Goal: Task Accomplishment & Management: Complete application form

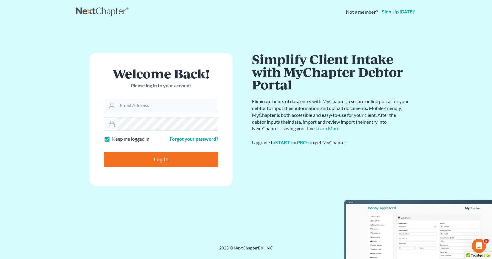
type input "[EMAIL_ADDRESS][DOMAIN_NAME]"
click at [157, 157] on input "Log In" at bounding box center [161, 159] width 114 height 15
type input "Thinking..."
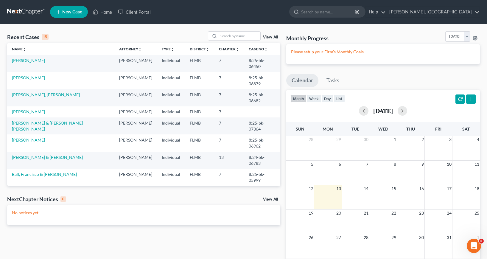
click at [68, 9] on link "New Case" at bounding box center [69, 12] width 38 height 12
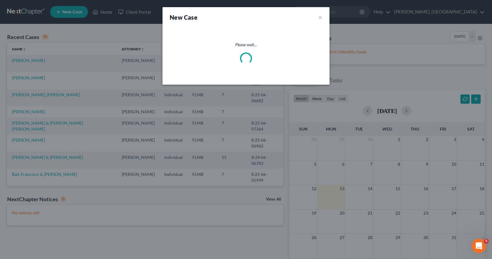
select select "15"
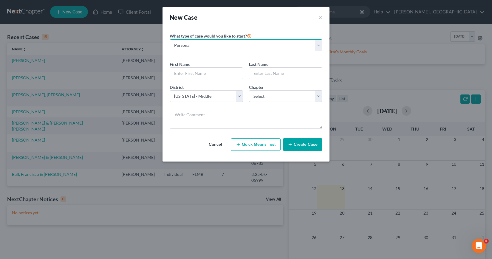
click at [319, 44] on select "Personal Business" at bounding box center [246, 45] width 153 height 12
click at [217, 71] on input "text" at bounding box center [206, 73] width 73 height 11
type input "[PERSON_NAME]"
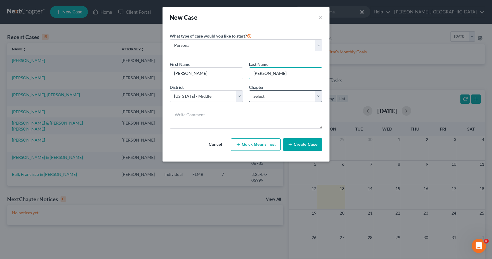
type input "[PERSON_NAME]"
click at [317, 97] on select "Select 7 11 12 13" at bounding box center [285, 96] width 73 height 12
select select "0"
click at [249, 90] on select "Select 7 11 12 13" at bounding box center [285, 96] width 73 height 12
click at [304, 144] on button "Create Case" at bounding box center [302, 144] width 39 height 13
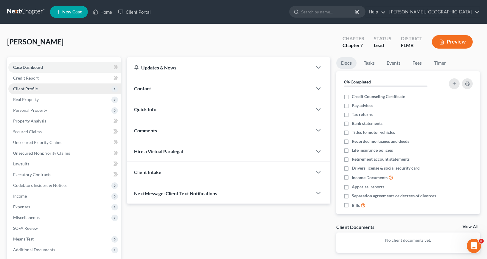
click at [28, 89] on span "Client Profile" at bounding box center [25, 88] width 25 height 5
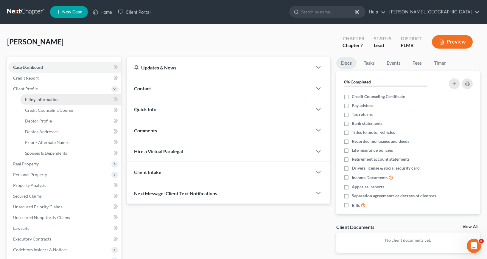
click at [47, 100] on span "Filing Information" at bounding box center [42, 99] width 34 height 5
select select "1"
select select "0"
select select "15"
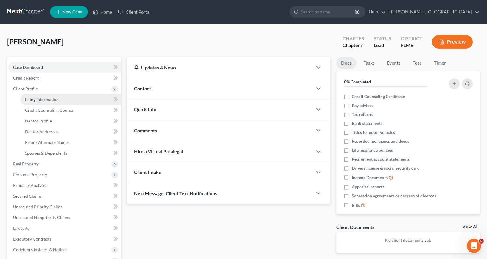
select select "0"
select select "9"
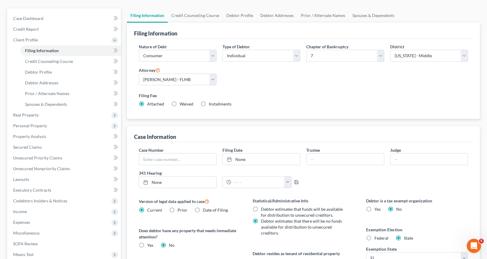
scroll to position [30, 0]
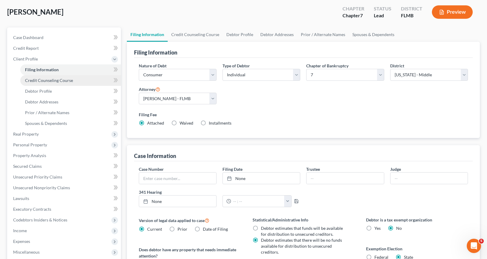
click at [49, 80] on span "Credit Counseling Course" at bounding box center [49, 80] width 48 height 5
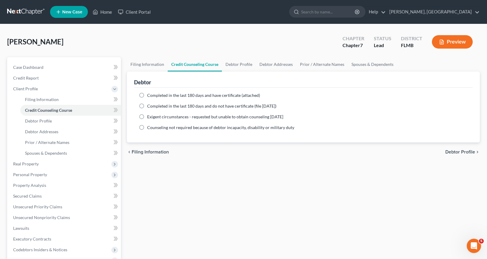
click at [147, 95] on label "Completed in the last 180 days and have certificate (attached)" at bounding box center [203, 95] width 113 height 6
click at [150, 95] on input "Completed in the last 180 days and have certificate (attached)" at bounding box center [152, 94] width 4 height 4
radio input "true"
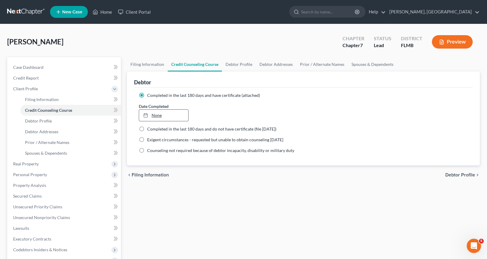
click at [145, 116] on icon at bounding box center [145, 115] width 5 height 5
type input "[DATE]"
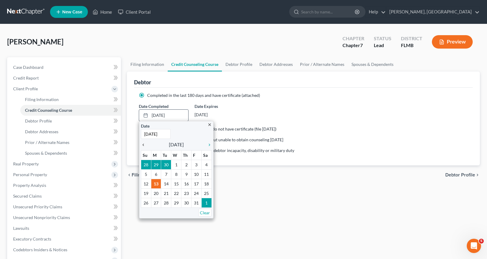
click at [143, 144] on icon "chevron_left" at bounding box center [145, 144] width 8 height 5
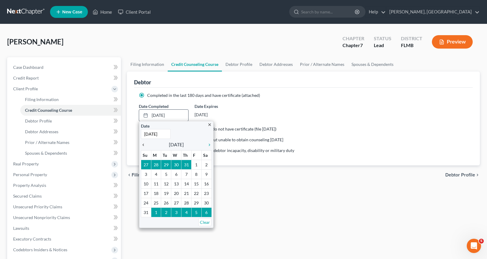
click at [143, 144] on icon "chevron_left" at bounding box center [145, 144] width 8 height 5
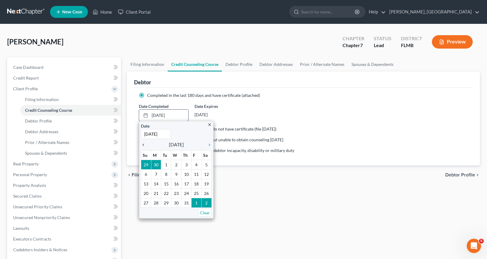
click at [143, 144] on icon "chevron_left" at bounding box center [145, 144] width 8 height 5
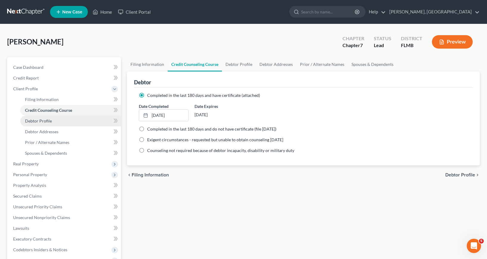
click at [44, 120] on span "Debtor Profile" at bounding box center [38, 120] width 27 height 5
select select "0"
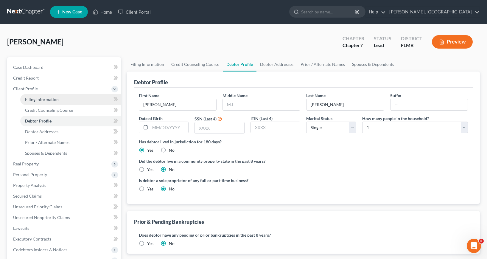
click at [37, 100] on span "Filing Information" at bounding box center [42, 99] width 34 height 5
select select "1"
select select "0"
select select "15"
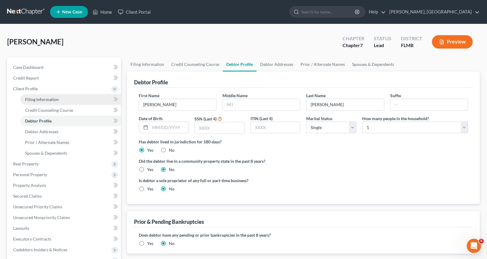
select select "0"
select select "9"
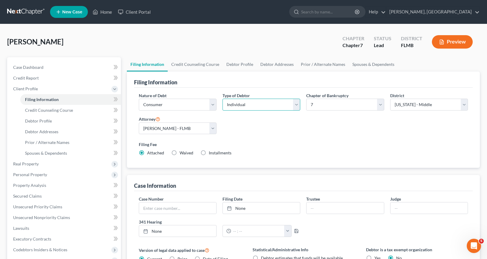
click at [297, 104] on select "Select Individual Joint" at bounding box center [262, 105] width 78 height 12
select select "1"
click at [223, 99] on select "Select Individual Joint" at bounding box center [262, 105] width 78 height 12
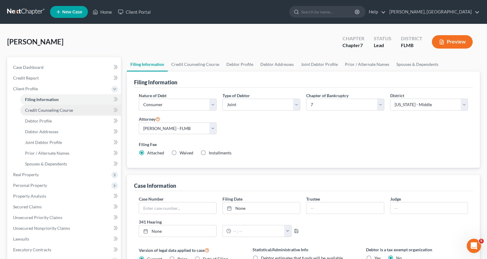
click at [49, 111] on span "Credit Counseling Course" at bounding box center [49, 110] width 48 height 5
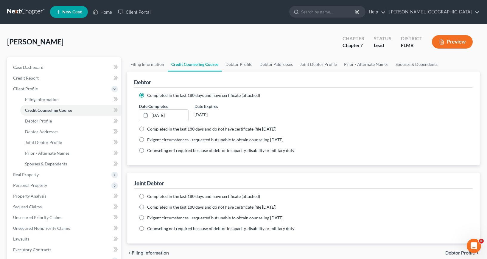
click at [147, 196] on label "Completed in the last 180 days and have certificate (attached)" at bounding box center [203, 196] width 113 height 6
click at [150, 196] on input "Completed in the last 180 days and have certificate (attached)" at bounding box center [152, 195] width 4 height 4
radio input "true"
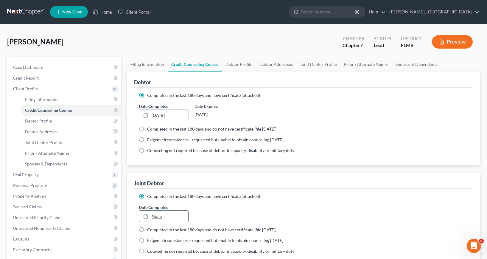
type input "[DATE]"
click at [150, 216] on div at bounding box center [147, 216] width 8 height 5
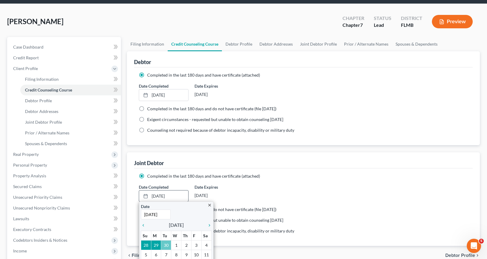
scroll to position [60, 0]
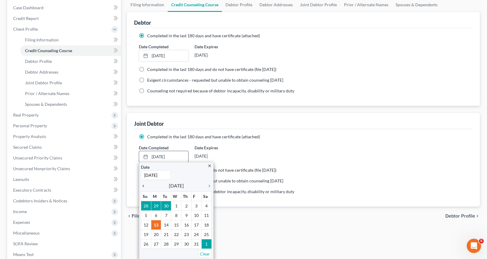
click at [143, 186] on icon "chevron_left" at bounding box center [145, 186] width 8 height 5
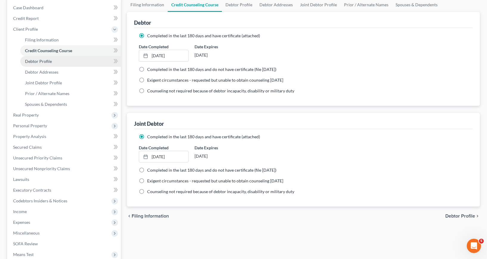
click at [45, 59] on span "Debtor Profile" at bounding box center [38, 61] width 27 height 5
select select "1"
select select "0"
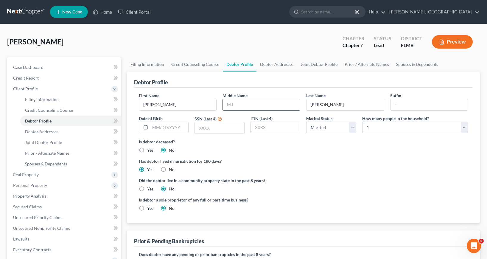
click at [226, 104] on input "text" at bounding box center [261, 104] width 77 height 11
type input "L."
click at [155, 126] on input "text" at bounding box center [169, 127] width 38 height 11
type input "[DATE]"
type input "7267"
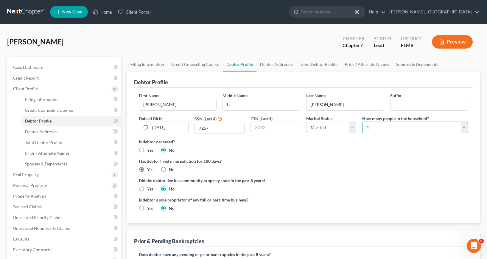
click at [464, 127] on select "Select 1 2 3 4 5 6 7 8 9 10 11 12 13 14 15 16 17 18 19 20" at bounding box center [415, 128] width 106 height 12
select select "1"
click at [362, 122] on select "Select 1 2 3 4 5 6 7 8 9 10 11 12 13 14 15 16 17 18 19 20" at bounding box center [415, 128] width 106 height 12
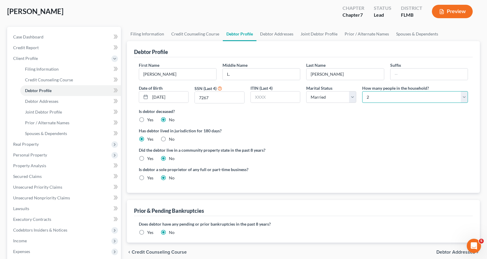
scroll to position [30, 0]
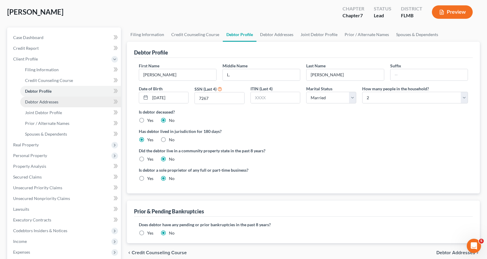
click at [46, 102] on span "Debtor Addresses" at bounding box center [41, 101] width 33 height 5
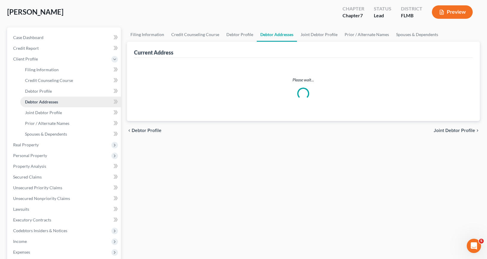
scroll to position [1, 0]
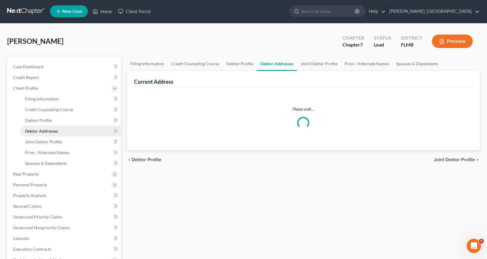
select select "0"
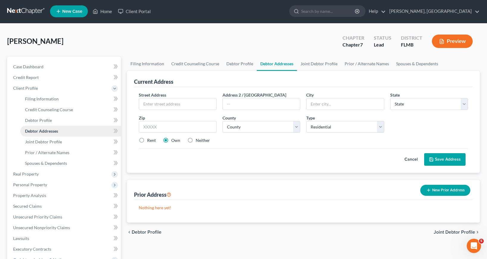
scroll to position [0, 0]
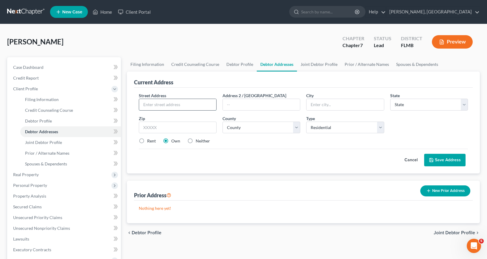
click at [145, 102] on input "text" at bounding box center [177, 104] width 77 height 11
type input "[STREET_ADDRESS]"
type input "[GEOGRAPHIC_DATA]"
select select "9"
type input "33625"
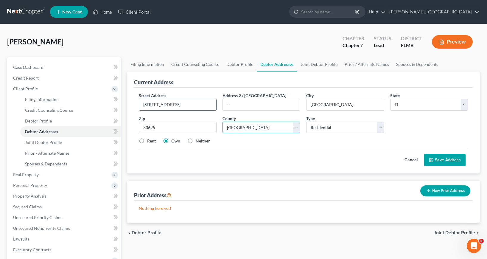
select select "27"
click at [438, 160] on button "Save Address" at bounding box center [444, 160] width 41 height 13
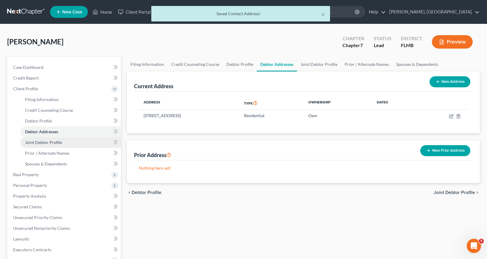
click at [49, 142] on span "Joint Debtor Profile" at bounding box center [43, 142] width 37 height 5
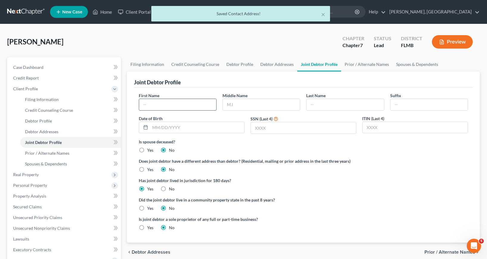
click at [144, 103] on input "text" at bounding box center [177, 104] width 77 height 11
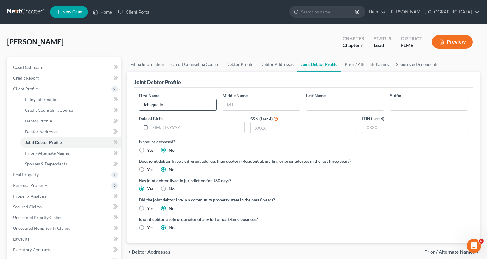
type input "Jahaquelin"
type input "[PERSON_NAME]"
type input "[DATE]"
type input "6075"
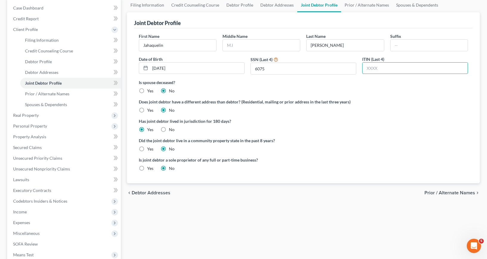
scroll to position [60, 0]
click at [53, 92] on span "Prior / Alternate Names" at bounding box center [47, 93] width 44 height 5
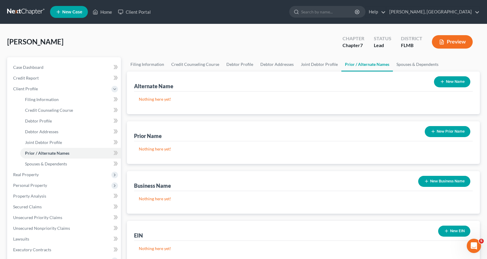
click at [452, 79] on button "New Name" at bounding box center [452, 81] width 36 height 11
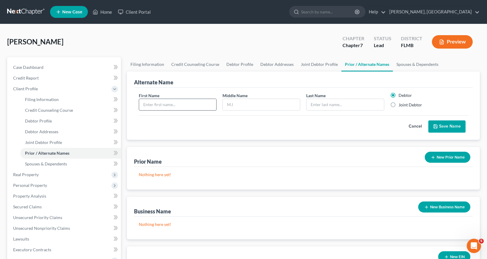
click at [145, 105] on input "text" at bounding box center [177, 104] width 77 height 11
type input "[PERSON_NAME]"
type input "[PERSON_NAME]`"
type input "[PERSON_NAME]"
click at [449, 124] on button "Save Name" at bounding box center [446, 126] width 37 height 13
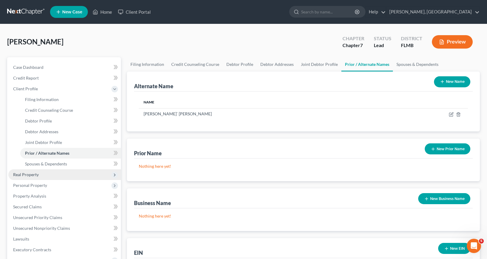
click at [27, 175] on span "Real Property" at bounding box center [26, 174] width 26 height 5
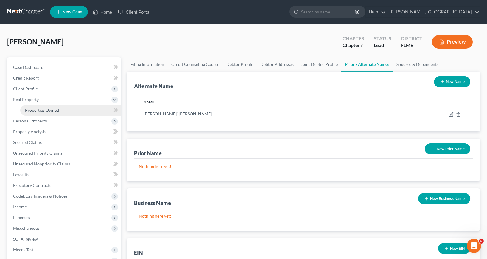
click at [50, 109] on span "Properties Owned" at bounding box center [42, 110] width 34 height 5
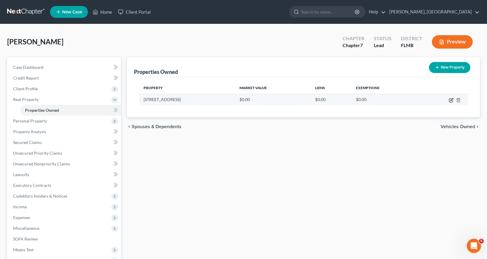
click at [452, 100] on icon "button" at bounding box center [451, 100] width 5 height 5
select select "9"
select select "27"
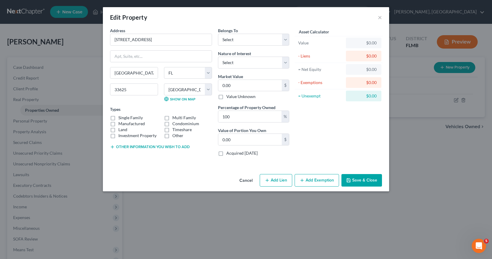
click at [118, 117] on label "Single Family" at bounding box center [130, 118] width 24 height 6
click at [121, 117] on input "Single Family" at bounding box center [123, 117] width 4 height 4
checkbox input "true"
click at [284, 39] on select "Select Debtor 1 Only Debtor 2 Only Debtor 1 And Debtor 2 Only At Least One Of T…" at bounding box center [253, 40] width 71 height 12
select select "2"
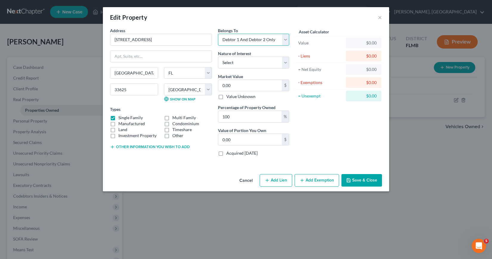
click at [218, 34] on select "Select Debtor 1 Only Debtor 2 Only Debtor 1 And Debtor 2 Only At Least One Of T…" at bounding box center [253, 40] width 71 height 12
click at [284, 40] on select "Select Debtor 1 Only Debtor 2 Only Debtor 1 And Debtor 2 Only At Least One Of T…" at bounding box center [253, 40] width 71 height 12
click at [285, 63] on select "Select Fee Simple Joint Tenant Life Estate Equitable Interest Future Interest T…" at bounding box center [253, 63] width 71 height 12
select select "2"
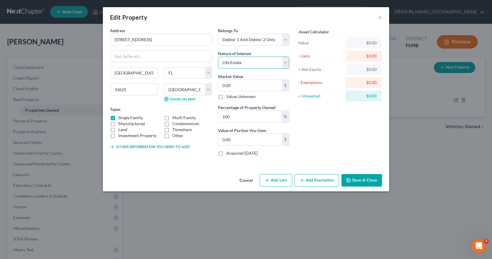
click at [218, 57] on select "Select Fee Simple Joint Tenant Life Estate Equitable Interest Future Interest T…" at bounding box center [253, 63] width 71 height 12
click at [234, 86] on input "0.00" at bounding box center [249, 85] width 63 height 11
type input "4"
type input "4.00"
type input "43"
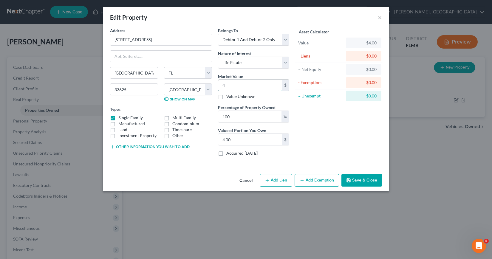
type input "43.00"
type input "430"
type input "430.00"
type input "4300"
type input "4,300.00"
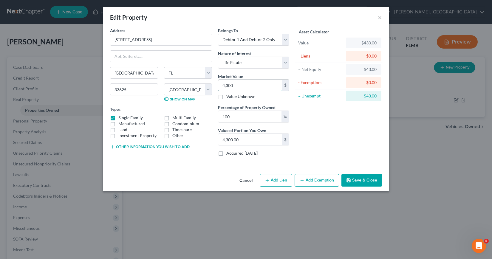
type input "4,3000"
type input "43,000.00"
type input "43,0000"
type input "430,000.00"
type input "430,000"
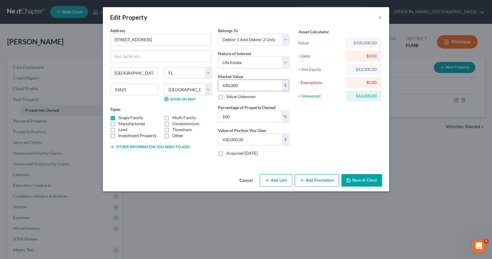
click at [274, 179] on button "Add Lien" at bounding box center [275, 180] width 32 height 13
select select "2"
select select "0"
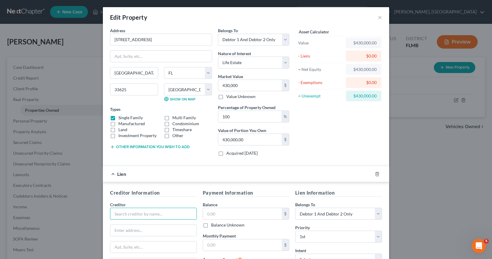
click at [151, 214] on input "text" at bounding box center [153, 214] width 87 height 12
type input "Dovenmuehle Mortgage"
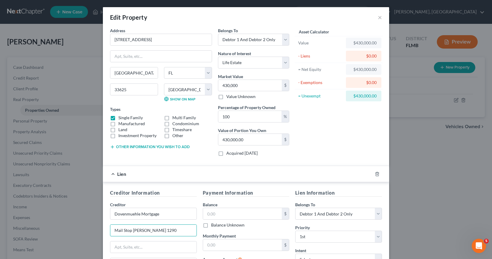
type input "Mail Stop [PERSON_NAME] 1290"
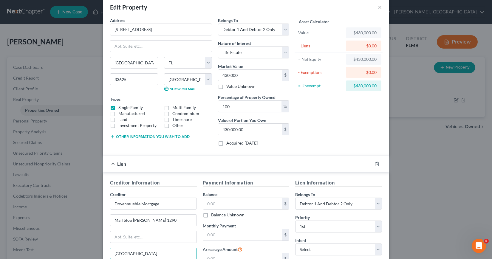
type input "[GEOGRAPHIC_DATA]"
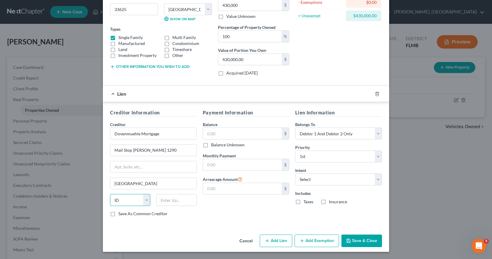
select select "14"
type input "60047"
click at [205, 133] on input "text" at bounding box center [242, 133] width 79 height 11
type input "307,295"
click at [203, 164] on input "text" at bounding box center [242, 164] width 79 height 11
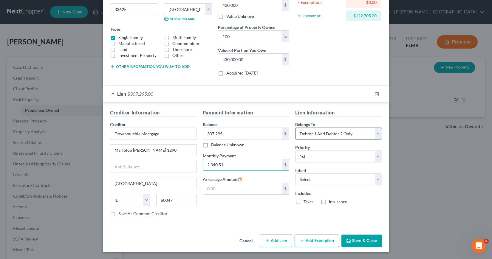
type input "2,340.51"
click at [375, 133] on select "Select Debtor 1 Only Debtor 2 Only Debtor 1 And Debtor 2 Only At Least One Of T…" at bounding box center [338, 134] width 87 height 12
select select "1"
click at [295, 128] on select "Select Debtor 1 Only Debtor 2 Only Debtor 1 And Debtor 2 Only At Least One Of T…" at bounding box center [338, 134] width 87 height 12
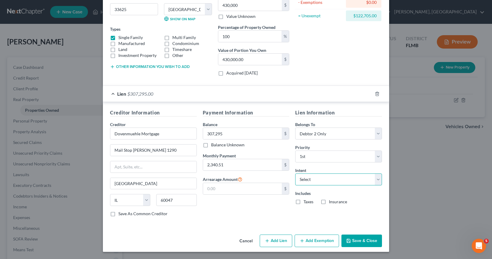
click at [376, 180] on select "Select Surrender Redeem Reaffirm Avoid Other" at bounding box center [338, 179] width 87 height 12
select select "2"
click at [295, 173] on select "Select Surrender Redeem Reaffirm Avoid Other" at bounding box center [338, 179] width 87 height 12
click at [309, 243] on button "Add Exemption" at bounding box center [316, 240] width 44 height 13
select select "2"
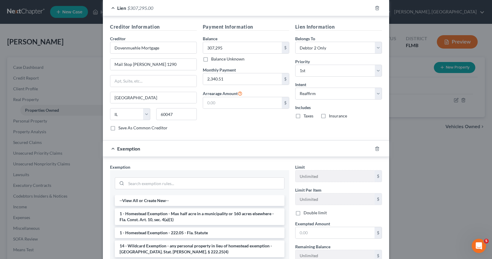
scroll to position [199, 0]
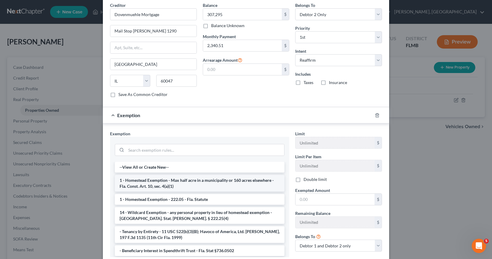
click at [175, 181] on li "1 - Homestead Exemption - Max half acre in a municipality or 160 acres elsewher…" at bounding box center [200, 183] width 170 height 17
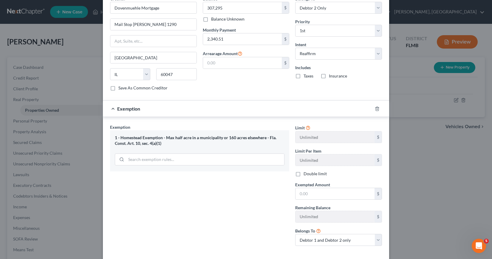
scroll to position [229, 0]
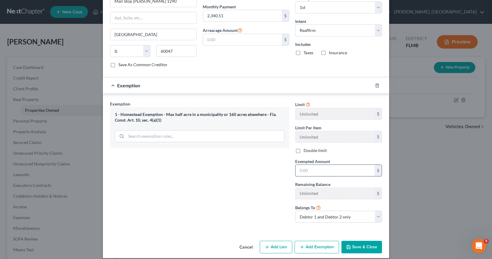
click at [299, 172] on input "text" at bounding box center [334, 170] width 79 height 11
type input "122,705"
click at [357, 247] on button "Save & Close" at bounding box center [361, 247] width 41 height 13
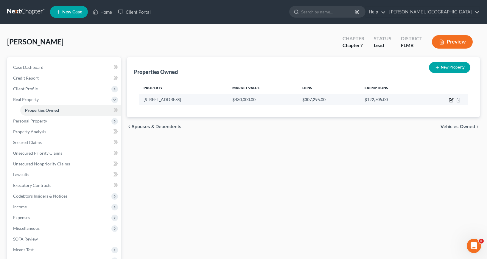
click at [451, 101] on icon "button" at bounding box center [451, 99] width 3 height 3
select select "9"
select select "27"
select select "2"
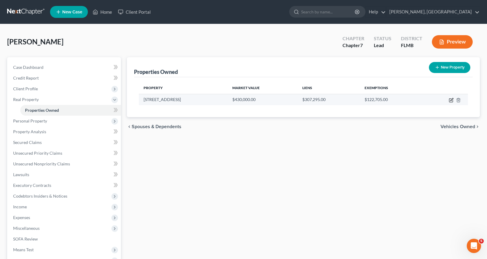
select select "14"
select select "1"
select select "0"
select select "2"
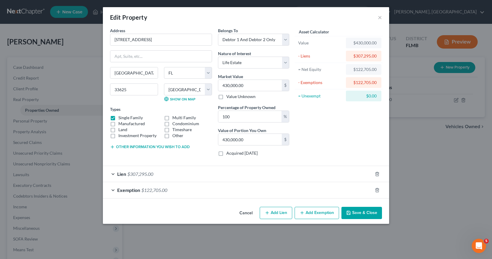
click at [113, 174] on div "Lien $307,295.00" at bounding box center [237, 174] width 269 height 16
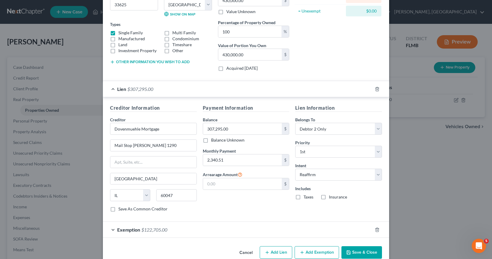
scroll to position [97, 0]
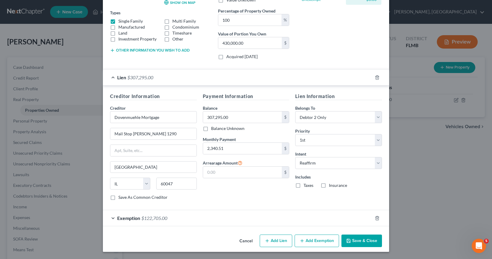
click at [356, 239] on button "Save & Close" at bounding box center [361, 240] width 41 height 13
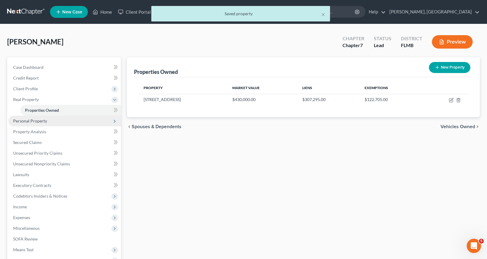
click at [21, 121] on span "Personal Property" at bounding box center [30, 120] width 34 height 5
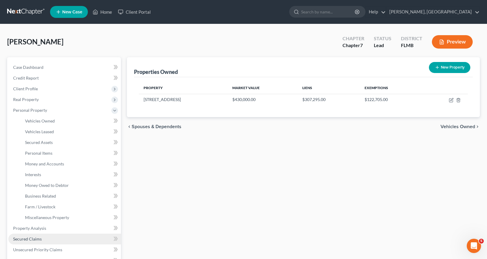
click at [32, 238] on span "Secured Claims" at bounding box center [27, 238] width 29 height 5
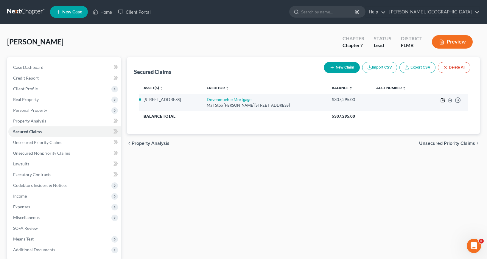
click at [443, 99] on icon "button" at bounding box center [443, 99] width 3 height 3
select select "14"
select select "2"
select select "1"
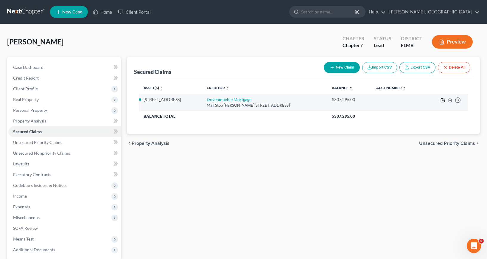
select select "0"
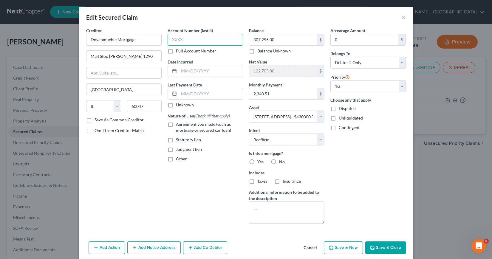
click at [169, 39] on input "text" at bounding box center [204, 40] width 75 height 12
click at [170, 40] on input "text" at bounding box center [204, 40] width 75 height 12
type input "4924"
click at [180, 71] on input "text" at bounding box center [211, 70] width 64 height 11
type input "[DATE]"
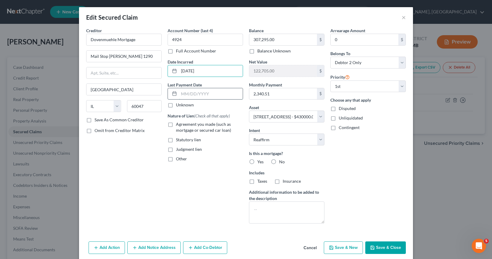
click at [179, 94] on input "text" at bounding box center [211, 93] width 64 height 11
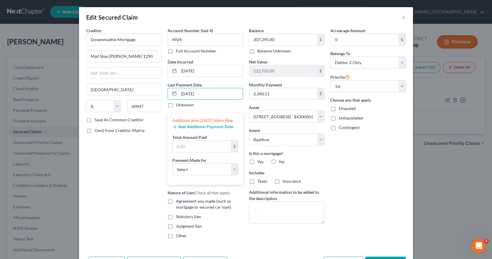
type input "[DATE]"
click at [172, 129] on icon "button" at bounding box center [174, 127] width 5 height 5
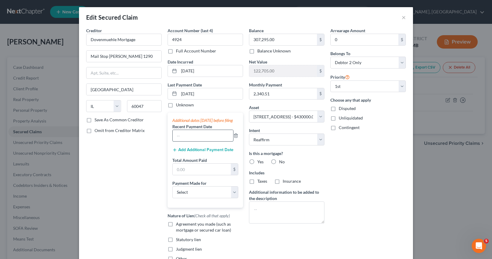
click at [174, 139] on input "text" at bounding box center [202, 135] width 60 height 11
type input "08/2025, 09/2025"
click at [175, 175] on input "text" at bounding box center [201, 169] width 58 height 11
type input "7,021.53"
click at [231, 198] on select "Select Car Credit Card Loan Repayment Mortgage Other Suppliers Or Vendors" at bounding box center [205, 192] width 66 height 12
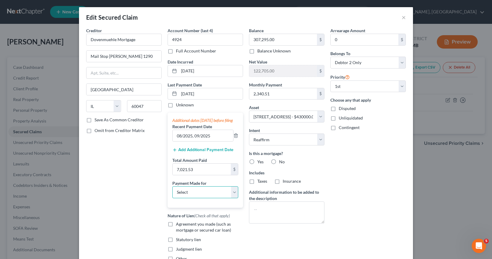
select select "3"
click at [172, 192] on select "Select Car Credit Card Loan Repayment Mortgage Other Suppliers Or Vendors" at bounding box center [205, 192] width 66 height 12
drag, startPoint x: 167, startPoint y: 230, endPoint x: 169, endPoint y: 231, distance: 3.1
click at [176, 230] on label "Agreement you made (such as mortgage or secured car loan)" at bounding box center [209, 227] width 67 height 12
click at [178, 225] on input "Agreement you made (such as mortgage or secured car loan)" at bounding box center [180, 223] width 4 height 4
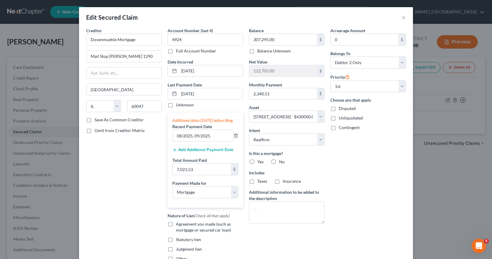
checkbox input "true"
click at [257, 161] on label "Yes" at bounding box center [260, 162] width 6 height 6
click at [259, 161] on input "Yes" at bounding box center [261, 161] width 4 height 4
radio input "true"
drag, startPoint x: 249, startPoint y: 180, endPoint x: 264, endPoint y: 182, distance: 15.6
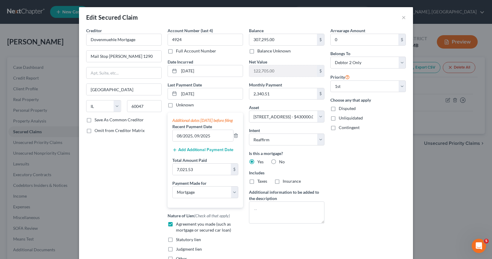
click at [257, 180] on label "Taxes" at bounding box center [262, 181] width 10 height 6
click at [259, 180] on input "Taxes" at bounding box center [261, 180] width 4 height 4
checkbox input "true"
click at [282, 182] on label "Insurance" at bounding box center [291, 181] width 18 height 6
click at [285, 182] on input "Insurance" at bounding box center [287, 180] width 4 height 4
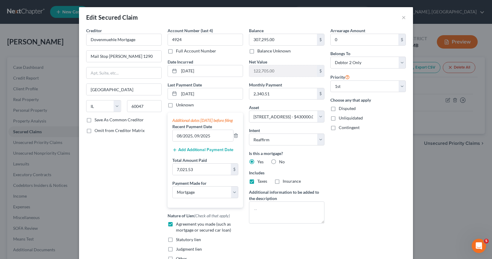
checkbox input "true"
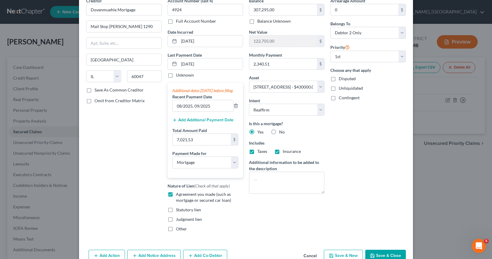
scroll to position [55, 0]
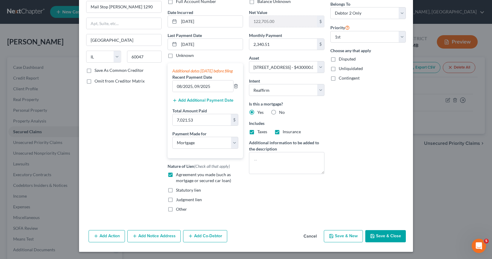
click at [151, 236] on button "Add Notice Address" at bounding box center [153, 236] width 53 height 13
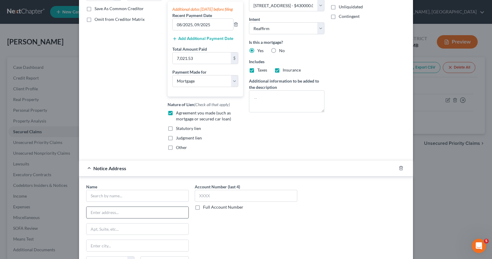
scroll to position [115, 0]
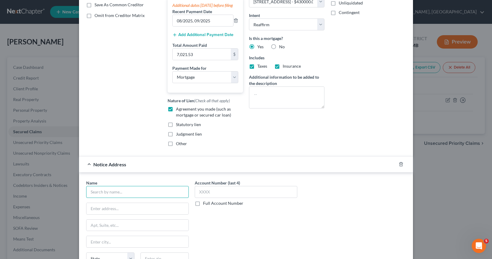
click at [90, 198] on input "text" at bounding box center [137, 192] width 102 height 12
type input "Land Home Financial Services, Inc."
type input "P.O. Box 660592"
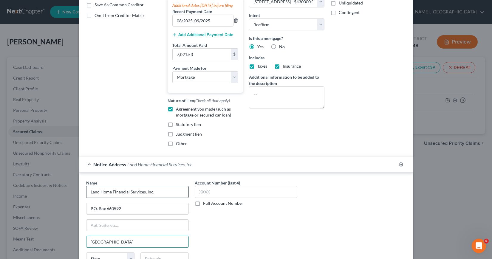
type input "[GEOGRAPHIC_DATA]"
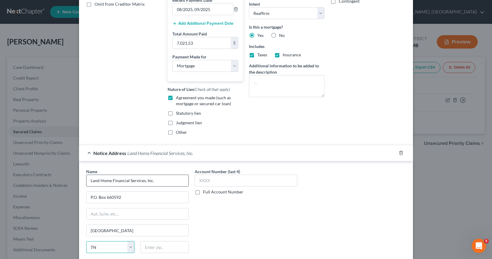
select select "45"
type input "75266"
click at [197, 186] on input "text" at bounding box center [246, 181] width 102 height 12
drag, startPoint x: 87, startPoint y: 201, endPoint x: 137, endPoint y: 206, distance: 50.0
click at [136, 203] on input "P.O. Box 660592" at bounding box center [137, 197] width 102 height 11
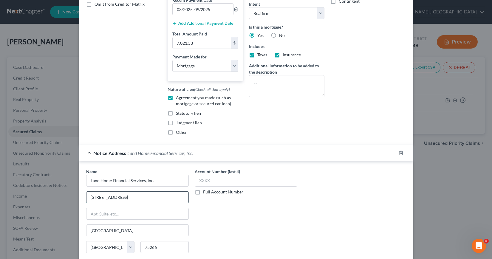
type input "[STREET_ADDRESS]"
click at [88, 219] on input "text" at bounding box center [137, 213] width 102 height 11
type input "Suite 360"
click at [90, 236] on input "[GEOGRAPHIC_DATA]" at bounding box center [137, 230] width 102 height 11
type input "[GEOGRAPHIC_DATA]"
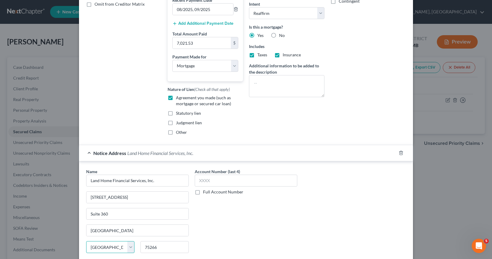
click at [128, 252] on select "State [US_STATE] AK AR AZ CA CO CT DE DC [GEOGRAPHIC_DATA] [GEOGRAPHIC_DATA] GU…" at bounding box center [110, 247] width 48 height 12
select select "14"
click at [86, 247] on select "State [US_STATE] AK AR AZ CA CO CT DE DC [GEOGRAPHIC_DATA] [GEOGRAPHIC_DATA] GU…" at bounding box center [110, 247] width 48 height 12
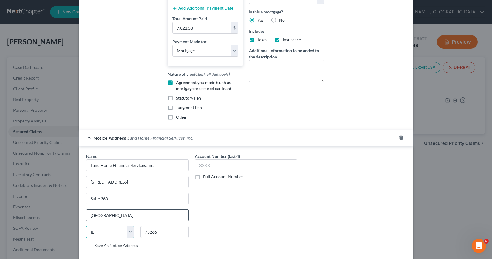
scroll to position [184, 0]
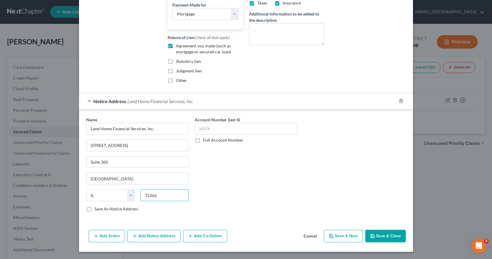
drag, startPoint x: 142, startPoint y: 196, endPoint x: 166, endPoint y: 198, distance: 24.5
click at [165, 198] on input "75266" at bounding box center [164, 195] width 48 height 12
type input "60047"
click at [197, 130] on input "text" at bounding box center [246, 129] width 102 height 12
type input "4924"
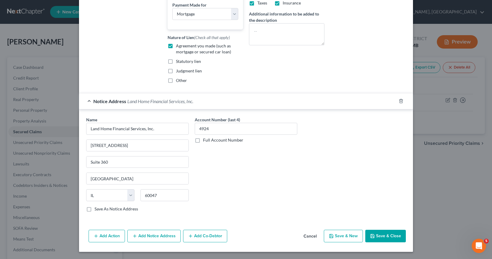
click at [94, 209] on label "Save As Notice Address" at bounding box center [115, 209] width 43 height 6
click at [97, 209] on input "Save As Notice Address" at bounding box center [99, 208] width 4 height 4
checkbox input "true"
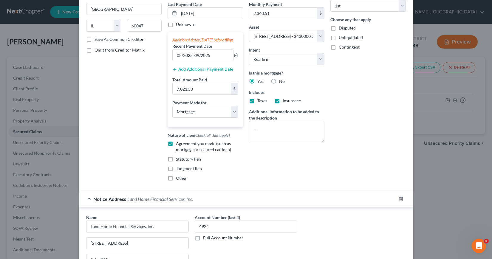
scroll to position [35, 0]
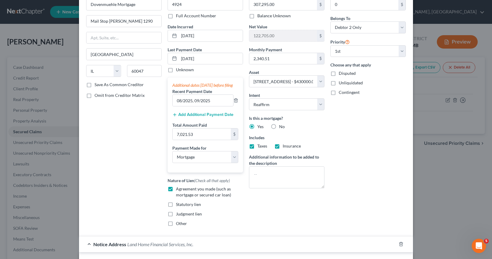
click at [94, 84] on label "Save As Common Creditor" at bounding box center [118, 85] width 49 height 6
click at [97, 84] on input "Save As Common Creditor" at bounding box center [99, 84] width 4 height 4
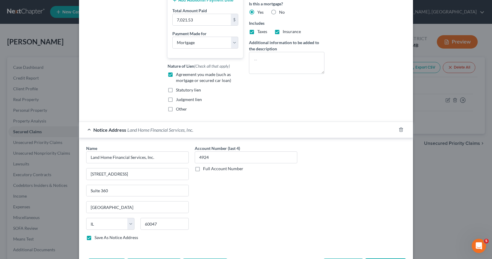
scroll to position [184, 0]
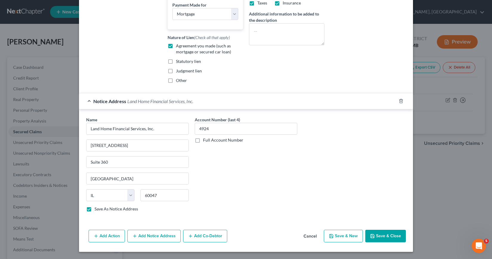
click at [379, 236] on button "Save & Close" at bounding box center [385, 236] width 41 height 13
checkbox input "false"
select select
checkbox input "false"
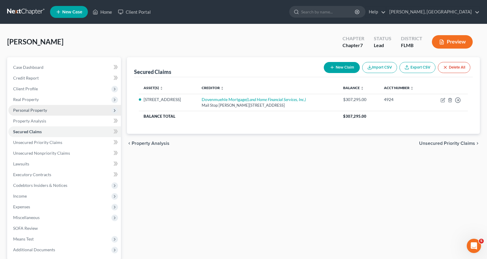
click at [33, 110] on span "Personal Property" at bounding box center [30, 110] width 34 height 5
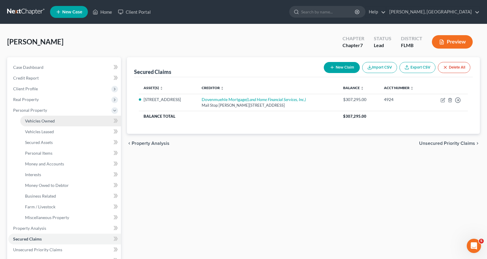
click at [44, 121] on span "Vehicles Owned" at bounding box center [40, 120] width 30 height 5
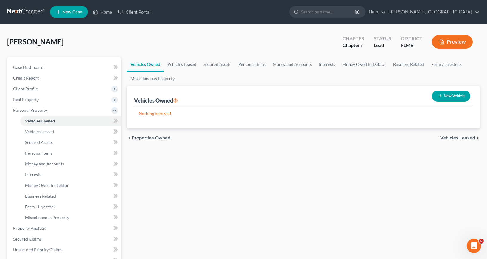
click at [445, 96] on button "New Vehicle" at bounding box center [451, 96] width 38 height 11
select select "0"
select select "2"
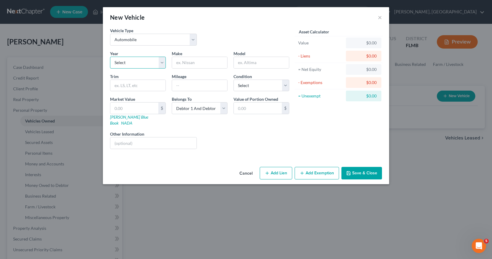
click at [162, 62] on select "Select 2026 2025 2024 2023 2022 2021 2020 2019 2018 2017 2016 2015 2014 2013 20…" at bounding box center [138, 63] width 56 height 12
click at [110, 57] on select "Select 2026 2025 2024 2023 2022 2021 2020 2019 2018 2017 2016 2015 2014 2013 20…" at bounding box center [138, 63] width 56 height 12
click at [178, 61] on input "text" at bounding box center [199, 62] width 55 height 11
click at [125, 63] on select "Select 2026 2025 2024 2023 2022 2021 2020 2019 2018 2017 2016 2015 2014 2013 20…" at bounding box center [138, 63] width 56 height 12
select select "11"
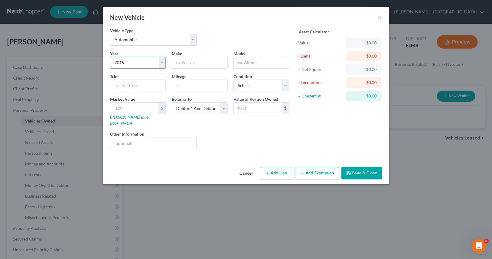
click at [110, 57] on select "Select 2026 2025 2024 2023 2022 2021 2020 2019 2018 2017 2016 2015 2014 2013 20…" at bounding box center [138, 63] width 56 height 12
click at [178, 60] on input "text" at bounding box center [199, 62] width 55 height 11
type input "Audi"
click at [237, 62] on input "text" at bounding box center [261, 62] width 55 height 11
type input "Q5"
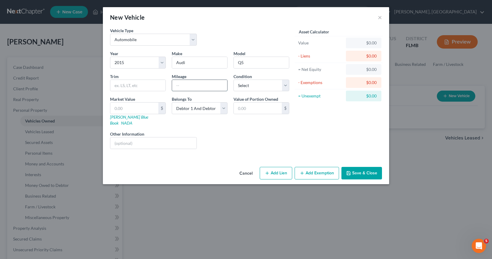
click at [174, 84] on input "text" at bounding box center [199, 85] width 55 height 11
type input "135000"
click at [285, 85] on select "Select Excellent Very Good Good Fair Poor" at bounding box center [261, 86] width 56 height 12
select select "2"
click at [233, 80] on select "Select Excellent Very Good Good Fair Poor" at bounding box center [261, 86] width 56 height 12
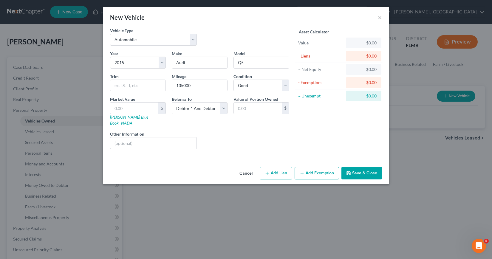
click at [121, 117] on link "[PERSON_NAME] Blue Book" at bounding box center [129, 119] width 38 height 11
click at [114, 107] on input "text" at bounding box center [134, 107] width 48 height 11
type input "7"
type input "7.00"
type input "75"
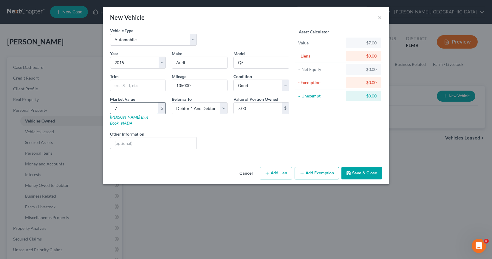
type input "75.00"
type input "750"
type input "750.00"
type input "7500"
type input "7,500.00"
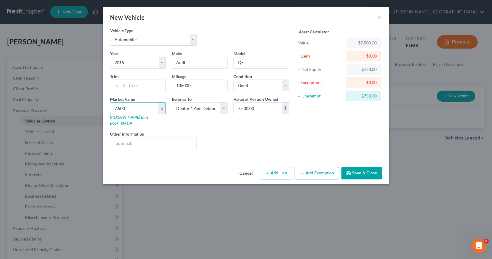
type input "7,500"
click at [317, 168] on button "Add Exemption" at bounding box center [316, 173] width 44 height 13
select select "2"
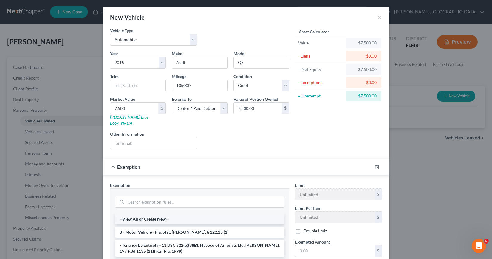
scroll to position [30, 0]
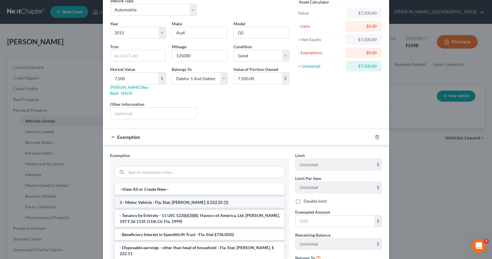
click at [179, 197] on li "3 - Motor Vehicle - Fla. Stat. [PERSON_NAME]. § 222.25 (1)" at bounding box center [200, 202] width 170 height 11
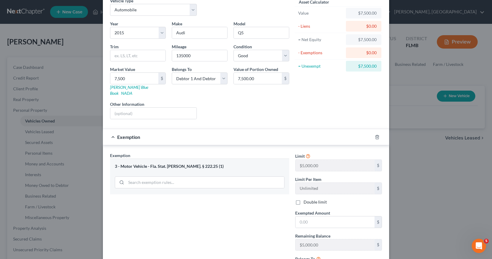
click at [303, 199] on label "Double limit" at bounding box center [314, 202] width 23 height 6
click at [306, 199] on input "Double limit" at bounding box center [308, 201] width 4 height 4
checkbox input "true"
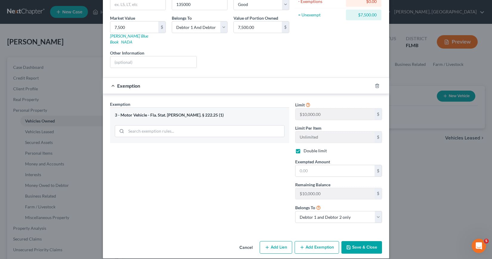
scroll to position [82, 0]
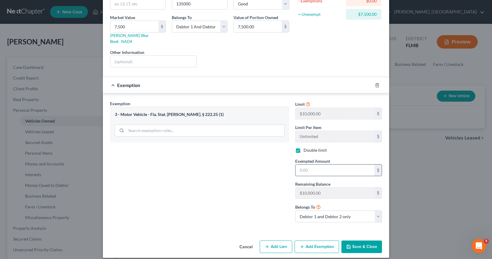
click at [297, 164] on input "text" at bounding box center [334, 169] width 79 height 11
type input "7,500"
click at [350, 242] on button "Save & Close" at bounding box center [361, 246] width 41 height 13
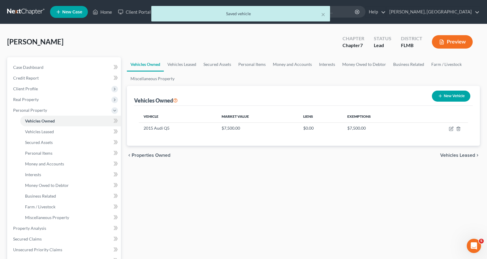
click at [438, 95] on icon "button" at bounding box center [440, 96] width 5 height 5
select select "0"
select select "2"
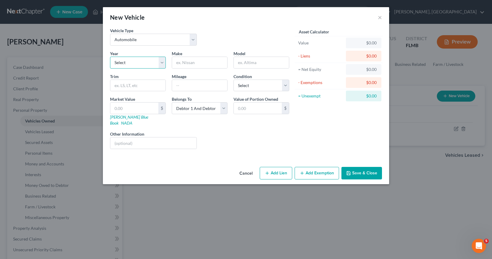
click at [162, 63] on select "Select 2026 2025 2024 2023 2022 2021 2020 2019 2018 2017 2016 2015 2014 2013 20…" at bounding box center [138, 63] width 56 height 12
select select "10"
click at [110, 57] on select "Select 2026 2025 2024 2023 2022 2021 2020 2019 2018 2017 2016 2015 2014 2013 20…" at bounding box center [138, 63] width 56 height 12
click at [177, 63] on input "text" at bounding box center [199, 62] width 55 height 11
type input "Nissan"
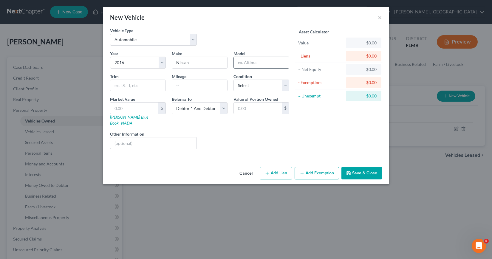
drag, startPoint x: 246, startPoint y: 63, endPoint x: 242, endPoint y: 64, distance: 4.2
click at [246, 63] on input "text" at bounding box center [261, 62] width 55 height 11
type input "Rogue"
click at [176, 84] on input "text" at bounding box center [199, 85] width 55 height 11
type input "165000"
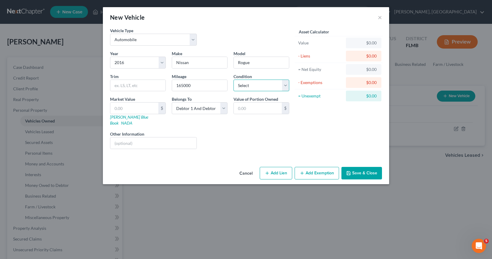
click at [285, 85] on select "Select Excellent Very Good Good Fair Poor" at bounding box center [261, 86] width 56 height 12
select select "2"
click at [233, 80] on select "Select Excellent Very Good Good Fair Poor" at bounding box center [261, 86] width 56 height 12
click at [116, 117] on link "[PERSON_NAME] Blue Book" at bounding box center [129, 119] width 38 height 11
click at [114, 107] on input "text" at bounding box center [134, 107] width 48 height 11
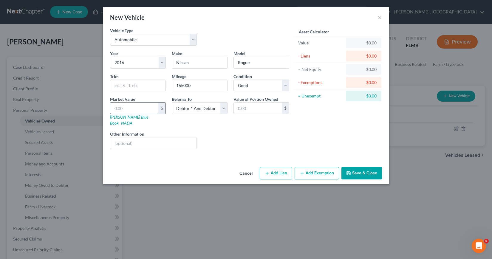
type input "5"
type input "5.00"
type input "55"
type input "55.00"
type input "550"
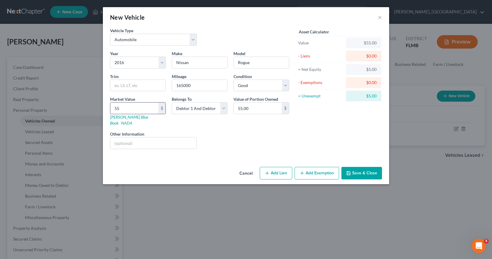
type input "550.00"
type input "5500"
type input "5,500.00"
type input "5,500"
click at [223, 108] on select "Select Debtor 1 Only Debtor 2 Only Debtor 1 And Debtor 2 Only At Least One Of T…" at bounding box center [200, 108] width 56 height 12
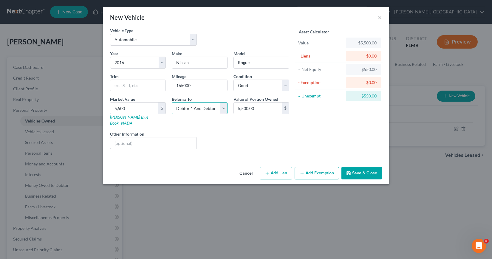
select select "3"
click at [172, 102] on select "Select Debtor 1 Only Debtor 2 Only Debtor 1 And Debtor 2 Only At Least One Of T…" at bounding box center [200, 108] width 56 height 12
click at [314, 167] on button "Add Exemption" at bounding box center [316, 173] width 44 height 13
select select "2"
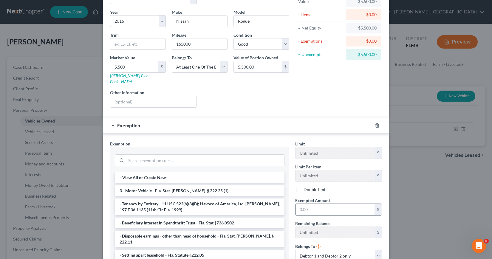
scroll to position [60, 0]
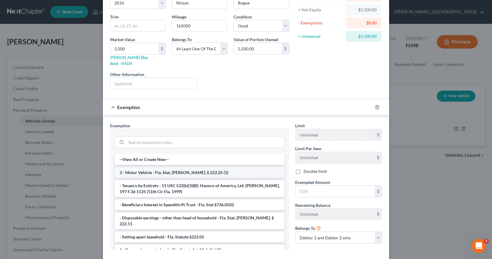
click at [147, 167] on li "3 - Motor Vehicle - Fla. Stat. [PERSON_NAME]. § 222.25 (1)" at bounding box center [200, 172] width 170 height 11
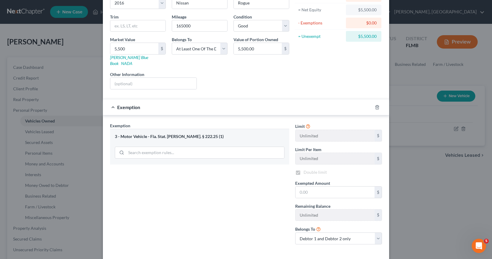
checkbox input "true"
click at [298, 187] on input "text" at bounding box center [334, 191] width 79 height 11
type input "2,500"
click at [265, 229] on div "Exemption Set must be selected for CA. Exemption * 3 - Motor Vehicle - Fla. Sta…" at bounding box center [199, 185] width 185 height 127
click at [376, 232] on select "Debtor 1 only Debtor 2 only Debtor 1 and Debtor 2 only" at bounding box center [338, 238] width 87 height 12
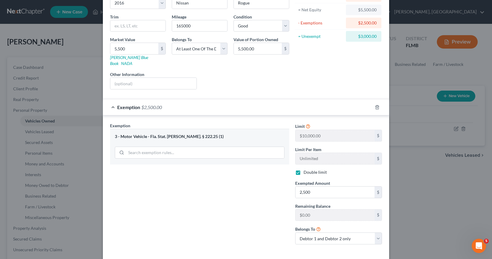
click at [240, 232] on div "Exemption Set must be selected for CA. Exemption * 3 - Motor Vehicle - Fla. Sta…" at bounding box center [199, 185] width 185 height 127
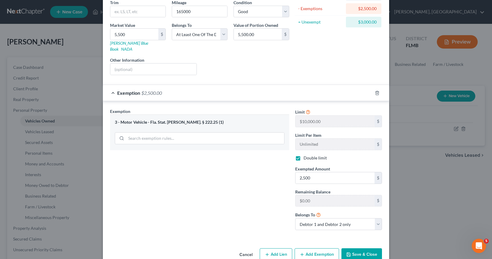
scroll to position [82, 0]
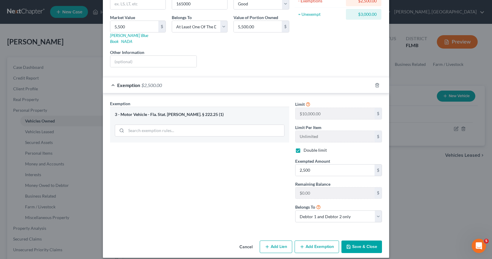
click at [360, 241] on button "Save & Close" at bounding box center [361, 246] width 41 height 13
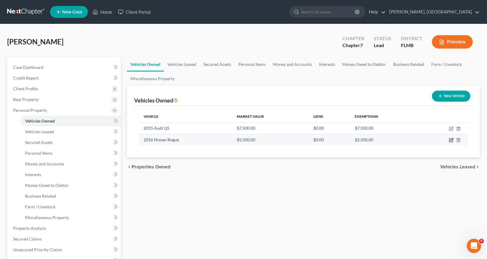
click at [452, 140] on icon "button" at bounding box center [451, 139] width 3 height 3
select select "0"
select select "10"
select select "2"
select select "3"
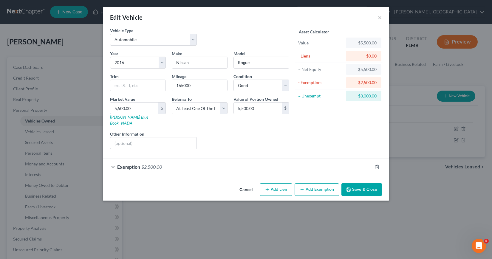
click at [316, 183] on button "Add Exemption" at bounding box center [316, 189] width 44 height 13
select select "2"
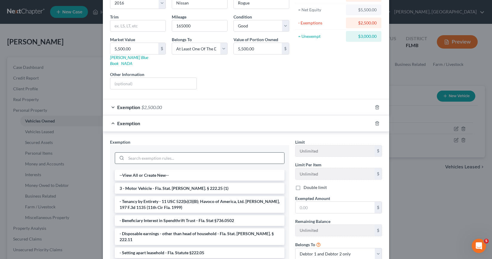
scroll to position [30, 0]
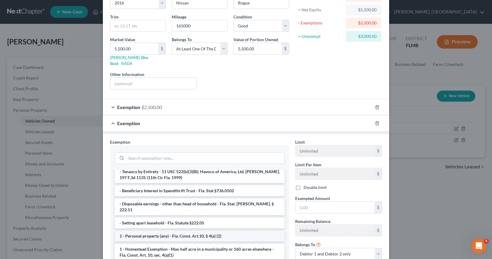
click at [164, 231] on li "1 - Personal property (any) - Fla. Const. Art.10, § 4(a) (2)" at bounding box center [200, 236] width 170 height 11
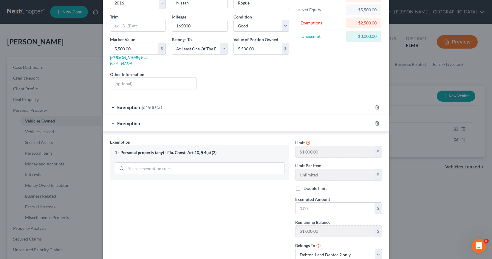
click at [303, 185] on label "Double limit" at bounding box center [314, 188] width 23 height 6
click at [306, 185] on input "Double limit" at bounding box center [308, 187] width 4 height 4
checkbox input "true"
click at [296, 203] on input "text" at bounding box center [334, 208] width 79 height 11
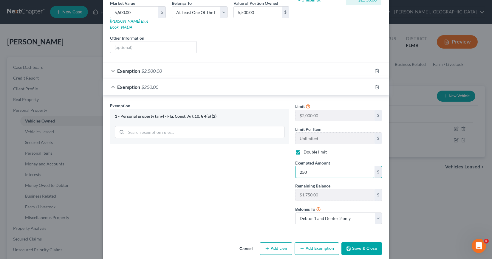
scroll to position [98, 0]
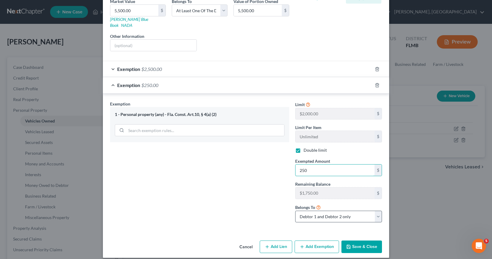
type input "250"
click at [375, 211] on select "Debtor 1 only Debtor 2 only Debtor 1 and Debtor 2 only" at bounding box center [338, 217] width 87 height 12
select select "1"
click at [295, 211] on select "Debtor 1 only Debtor 2 only Debtor 1 and Debtor 2 only" at bounding box center [338, 217] width 87 height 12
click at [355, 240] on button "Save & Close" at bounding box center [361, 246] width 41 height 13
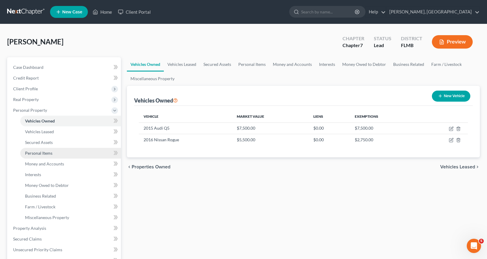
click at [43, 151] on span "Personal Items" at bounding box center [38, 152] width 27 height 5
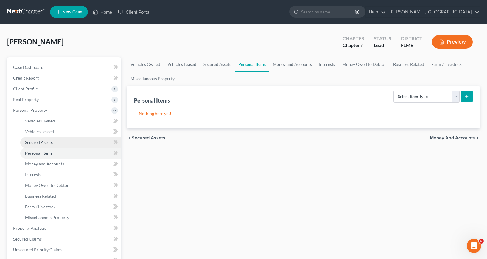
click at [39, 141] on span "Secured Assets" at bounding box center [39, 142] width 28 height 5
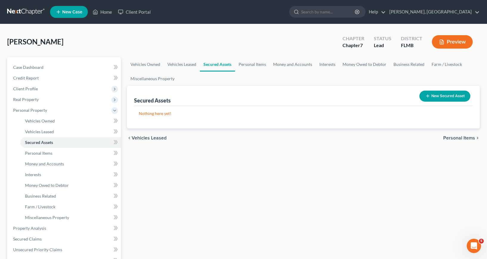
click at [428, 96] on line "button" at bounding box center [427, 96] width 3 height 0
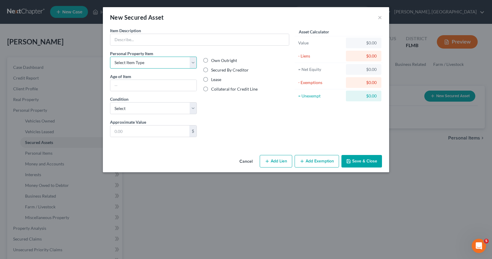
click at [194, 63] on select "Select Item Type Clothing Collectibles Of Value Electronics Firearms Household …" at bounding box center [153, 63] width 87 height 12
select select "other"
click at [110, 57] on select "Select Item Type Clothing Collectibles Of Value Electronics Firearms Household …" at bounding box center [153, 63] width 87 height 12
click at [118, 38] on input "text" at bounding box center [199, 39] width 178 height 11
type input "Solar Panels"
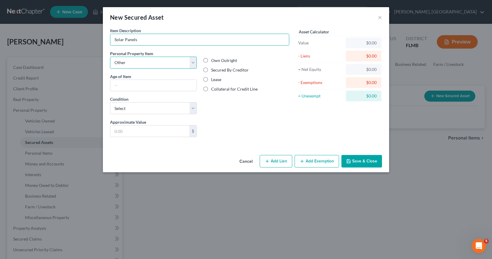
click at [192, 62] on select "Select Item Type Clothing Collectibles Of Value Electronics Firearms Household …" at bounding box center [153, 63] width 87 height 12
click at [110, 57] on select "Select Item Type Clothing Collectibles Of Value Electronics Firearms Household …" at bounding box center [153, 63] width 87 height 12
click at [245, 160] on button "Cancel" at bounding box center [245, 162] width 23 height 12
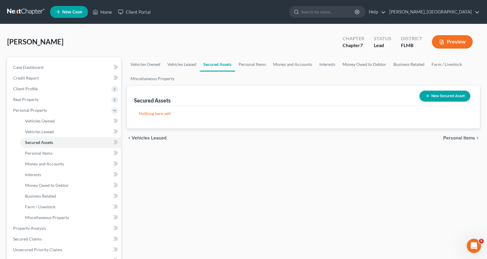
click at [444, 96] on button "New Secured Asset" at bounding box center [444, 96] width 51 height 11
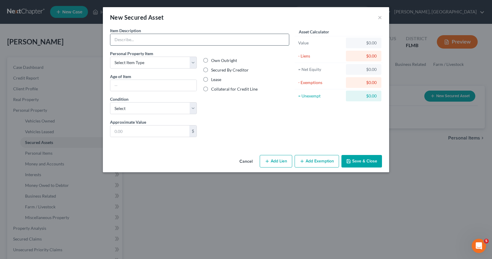
click at [116, 39] on input "text" at bounding box center [199, 39] width 178 height 11
type input "Solar Panels"
click at [112, 85] on input "text" at bounding box center [153, 85] width 86 height 11
type input "3 years"
click at [193, 108] on select "Select Excellent Very Good Good Fair Poor" at bounding box center [153, 108] width 87 height 12
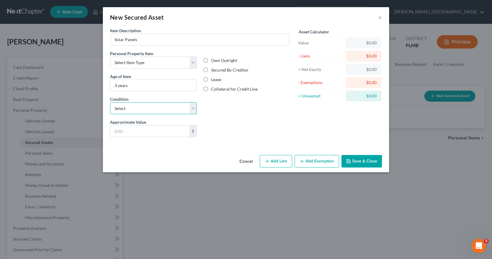
select select "4"
click at [110, 102] on select "Select Excellent Very Good Good Fair Poor" at bounding box center [153, 108] width 87 height 12
click at [114, 131] on input "text" at bounding box center [149, 130] width 79 height 11
type input "0"
drag, startPoint x: 205, startPoint y: 70, endPoint x: 210, endPoint y: 74, distance: 6.6
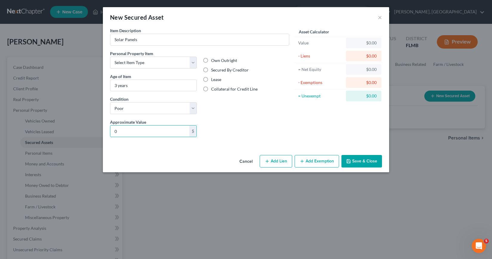
click at [211, 70] on label "Secured By Creditor" at bounding box center [230, 70] width 38 height 6
click at [213, 70] on input "Secured By Creditor" at bounding box center [215, 69] width 4 height 4
radio input "true"
click at [273, 163] on button "Add Lien" at bounding box center [275, 161] width 32 height 13
select select "0"
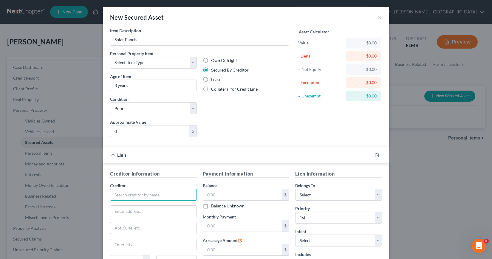
click at [115, 196] on input "text" at bounding box center [153, 195] width 87 height 12
type input "Goodleap LLC"
click at [140, 193] on input "Goodleap LLC" at bounding box center [153, 195] width 87 height 12
click at [113, 212] on input "text" at bounding box center [153, 211] width 86 height 11
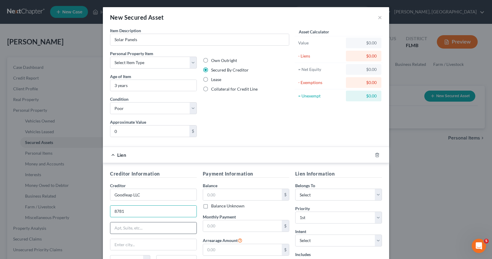
type input "[STREET_ADDRESS]"
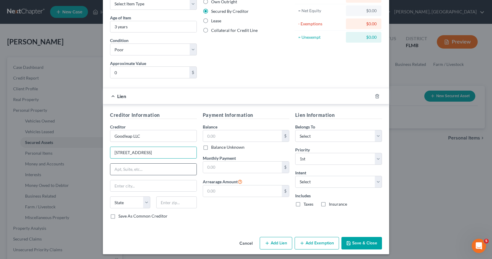
scroll to position [60, 0]
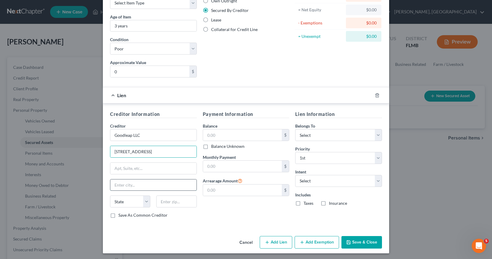
click at [111, 184] on input "text" at bounding box center [153, 184] width 86 height 11
type input "r"
type input "[GEOGRAPHIC_DATA]"
select select "4"
type input "95661"
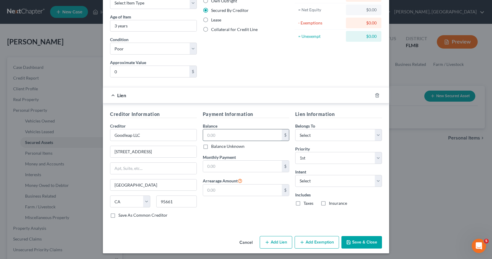
click at [203, 135] on input "text" at bounding box center [242, 134] width 79 height 11
type input "49,547"
click at [203, 166] on input "text" at bounding box center [242, 166] width 79 height 11
type input "238.27"
click at [203, 190] on input "text" at bounding box center [242, 189] width 79 height 11
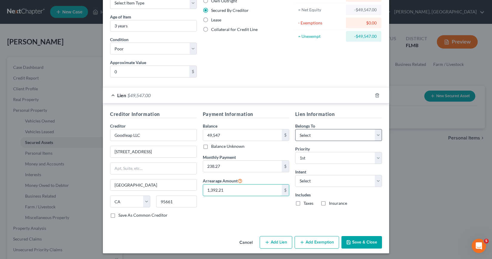
type input "1,392.21"
click at [375, 136] on select "Select Debtor 1 Only Debtor 2 Only Debtor 1 And Debtor 2 Only At Least One Of T…" at bounding box center [338, 135] width 87 height 12
select select "2"
click at [295, 129] on select "Select Debtor 1 Only Debtor 2 Only Debtor 1 And Debtor 2 Only At Least One Of T…" at bounding box center [338, 135] width 87 height 12
click at [376, 157] on select "Select 1st 2nd 3rd 4th 5th 6th 7th 8th 9th 10th 11th 12th 13th 14th 15th 16th 1…" at bounding box center [338, 158] width 87 height 12
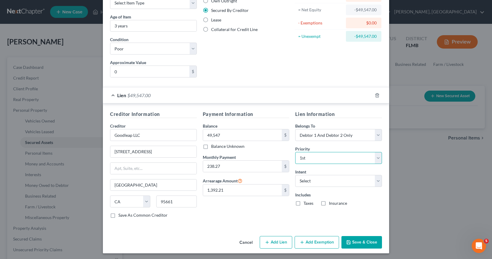
select select "1"
click at [295, 152] on select "Select 1st 2nd 3rd 4th 5th 6th 7th 8th 9th 10th 11th 12th 13th 14th 15th 16th 1…" at bounding box center [338, 158] width 87 height 12
click at [377, 181] on select "Select Surrender Redeem Reaffirm Avoid Other" at bounding box center [338, 181] width 87 height 12
select select "0"
click at [295, 175] on select "Select Surrender Redeem Reaffirm Avoid Other" at bounding box center [338, 181] width 87 height 12
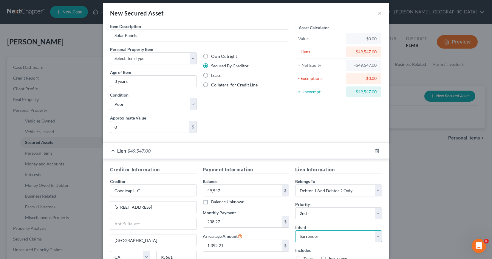
scroll to position [0, 0]
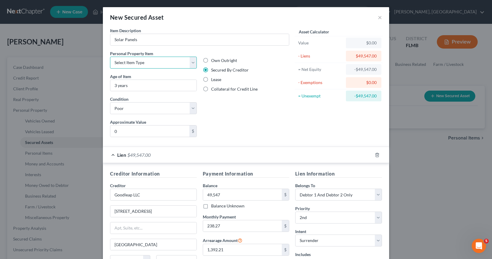
click at [190, 62] on select "Select Item Type Clothing Collectibles Of Value Electronics Firearms Household …" at bounding box center [153, 63] width 87 height 12
select select "other"
click at [110, 57] on select "Select Item Type Clothing Collectibles Of Value Electronics Firearms Household …" at bounding box center [153, 63] width 87 height 12
click at [190, 62] on select "Select Item Type Clothing Collectibles Of Value Electronics Firearms Household …" at bounding box center [153, 63] width 87 height 12
click at [255, 126] on div "Liens Select" at bounding box center [246, 128] width 93 height 18
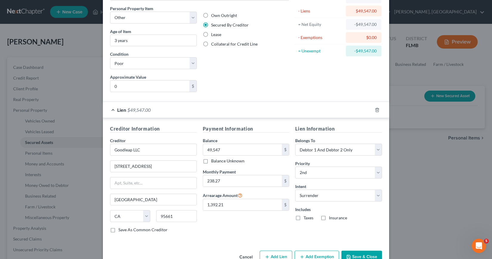
scroll to position [61, 0]
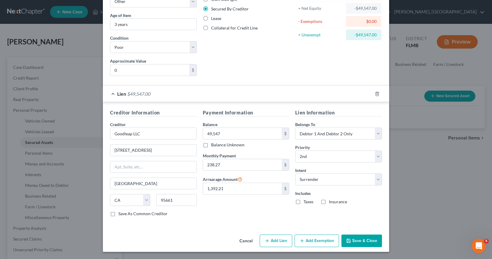
click at [355, 242] on button "Save & Close" at bounding box center [361, 240] width 41 height 13
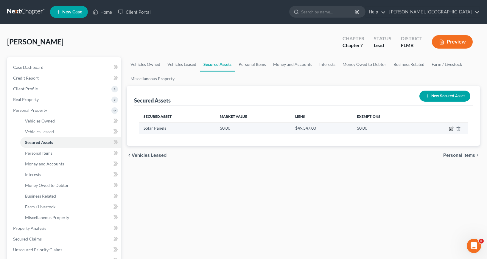
click at [451, 128] on icon "button" at bounding box center [451, 128] width 5 height 5
select select "other"
select select "4"
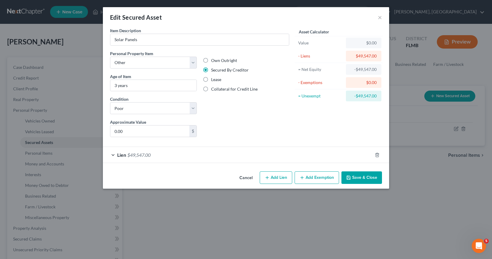
click at [113, 156] on div "Lien $49,547.00" at bounding box center [237, 155] width 269 height 16
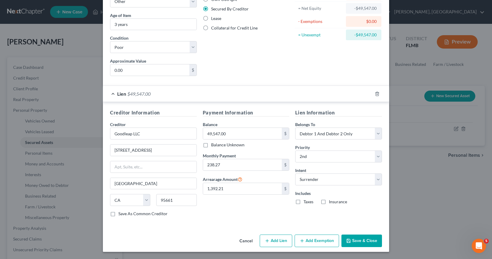
click at [118, 215] on label "Save As Common Creditor" at bounding box center [142, 214] width 49 height 6
click at [121, 215] on input "Save As Common Creditor" at bounding box center [123, 213] width 4 height 4
click at [360, 242] on button "Save & Close" at bounding box center [361, 240] width 41 height 13
checkbox input "false"
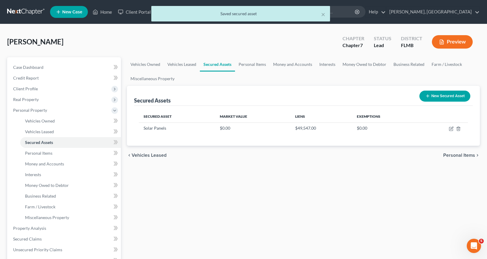
click at [427, 95] on icon "button" at bounding box center [427, 96] width 5 height 5
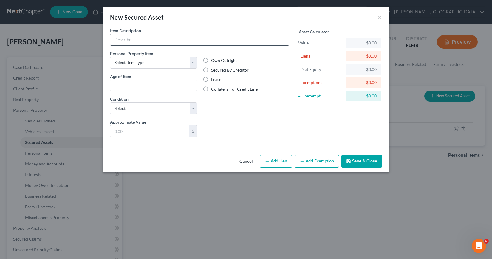
click at [144, 38] on input "text" at bounding box center [199, 39] width 178 height 11
type input "Solar Panels"
click at [192, 63] on select "Select Item Type Clothing Collectibles Of Value Electronics Firearms Household …" at bounding box center [153, 63] width 87 height 12
select select "other"
click at [110, 57] on select "Select Item Type Clothing Collectibles Of Value Electronics Firearms Household …" at bounding box center [153, 63] width 87 height 12
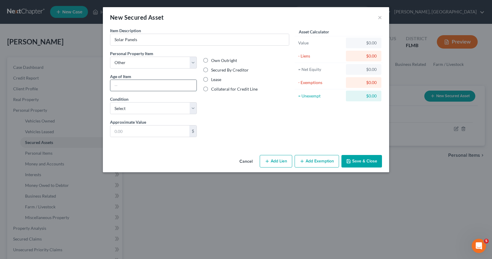
click at [116, 85] on input "text" at bounding box center [153, 85] width 86 height 11
type input "2 1/2 years"
click at [193, 107] on select "Select Excellent Very Good Good Fair Poor" at bounding box center [153, 108] width 87 height 12
select select "4"
click at [110, 102] on select "Select Excellent Very Good Good Fair Poor" at bounding box center [153, 108] width 87 height 12
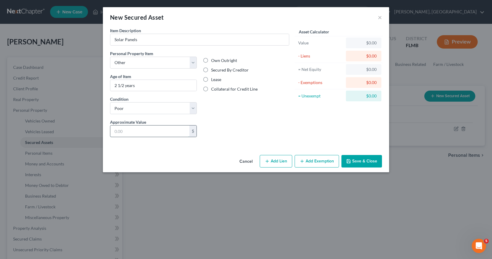
click at [119, 130] on input "text" at bounding box center [149, 130] width 79 height 11
type input "0"
click at [211, 69] on label "Secured By Creditor" at bounding box center [230, 70] width 38 height 6
click at [213, 69] on input "Secured By Creditor" at bounding box center [215, 69] width 4 height 4
radio input "true"
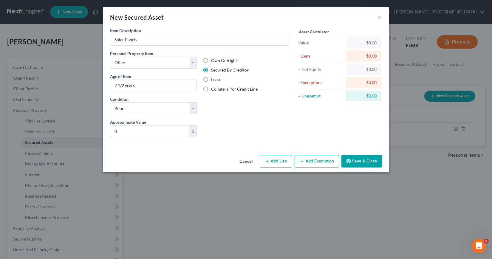
click at [283, 162] on button "Add Lien" at bounding box center [275, 161] width 32 height 13
select select "0"
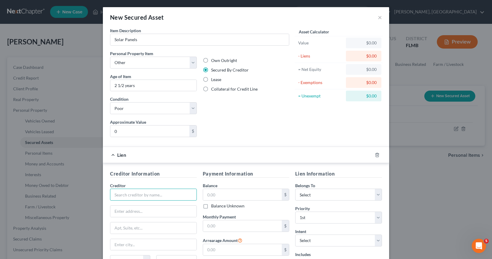
click at [112, 195] on input "text" at bounding box center [153, 195] width 87 height 12
click at [121, 206] on div "Goodleap LLC" at bounding box center [146, 205] width 62 height 6
type input "Goodleap LLC"
type input "[STREET_ADDRESS]"
type input "[GEOGRAPHIC_DATA]"
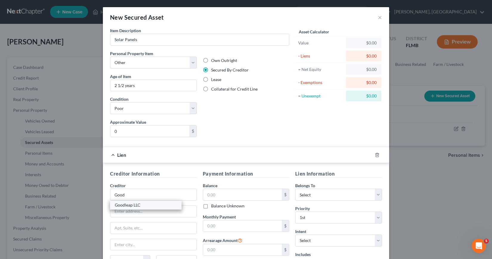
select select "4"
type input "95661"
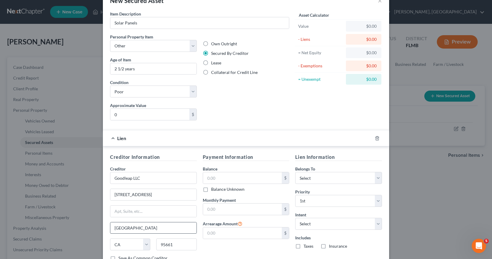
scroll to position [60, 0]
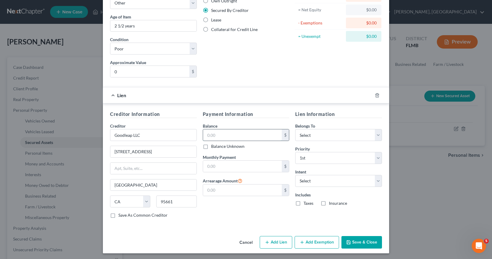
click at [203, 136] on input "text" at bounding box center [242, 134] width 79 height 11
type input "59,778"
drag, startPoint x: 203, startPoint y: 164, endPoint x: 204, endPoint y: 168, distance: 3.9
click at [203, 167] on input "text" at bounding box center [242, 166] width 79 height 11
type input "330.63"
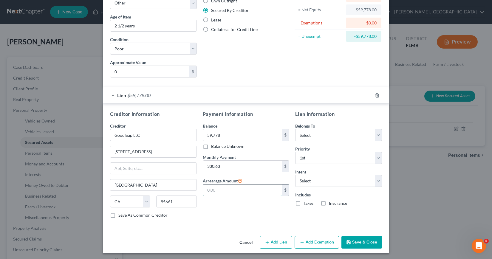
click at [207, 191] on input "text" at bounding box center [242, 189] width 79 height 11
type input "2,975.67"
click at [374, 134] on select "Select Debtor 1 Only Debtor 2 Only Debtor 1 And Debtor 2 Only At Least One Of T…" at bounding box center [338, 135] width 87 height 12
select select "2"
click at [295, 129] on select "Select Debtor 1 Only Debtor 2 Only Debtor 1 And Debtor 2 Only At Least One Of T…" at bounding box center [338, 135] width 87 height 12
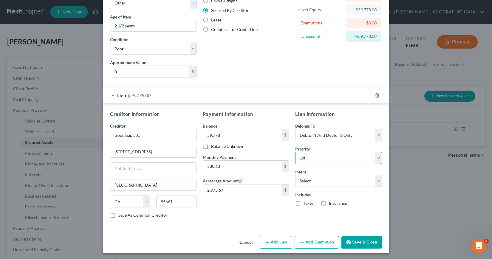
click at [377, 157] on select "Select 1st 2nd 3rd 4th 5th 6th 7th 8th 9th 10th 11th 12th 13th 14th 15th 16th 1…" at bounding box center [338, 158] width 87 height 12
select select "2"
click at [295, 152] on select "Select 1st 2nd 3rd 4th 5th 6th 7th 8th 9th 10th 11th 12th 13th 14th 15th 16th 1…" at bounding box center [338, 158] width 87 height 12
click at [375, 181] on select "Select Surrender Redeem Reaffirm Avoid Other" at bounding box center [338, 181] width 87 height 12
select select "0"
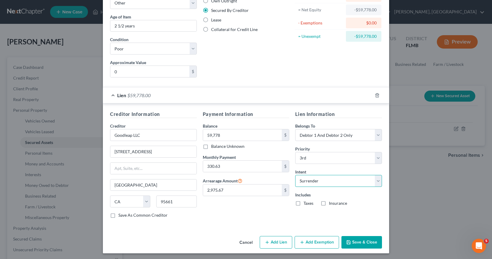
click at [295, 175] on select "Select Surrender Redeem Reaffirm Avoid Other" at bounding box center [338, 181] width 87 height 12
click at [352, 242] on button "Save & Close" at bounding box center [361, 242] width 41 height 13
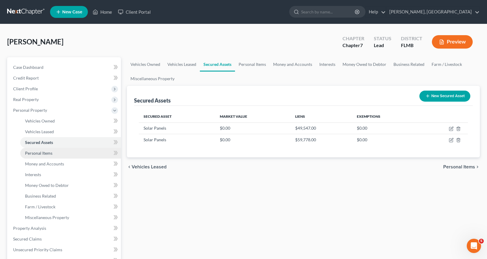
click at [37, 153] on span "Personal Items" at bounding box center [38, 152] width 27 height 5
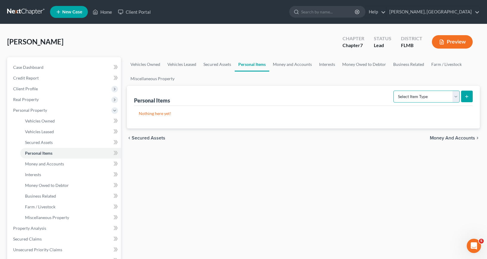
click at [454, 96] on select "Select Item Type Clothing Collectibles Of Value Electronics Firearms Household …" at bounding box center [427, 97] width 66 height 12
click at [394, 91] on select "Select Item Type Clothing Collectibles Of Value Electronics Firearms Household …" at bounding box center [427, 97] width 66 height 12
click at [467, 95] on line "submit" at bounding box center [467, 96] width 0 height 3
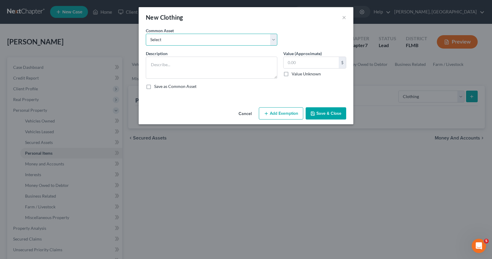
click at [273, 38] on select "Select Assorted wearing apparel" at bounding box center [211, 40] width 131 height 12
click at [146, 34] on select "Select Assorted wearing apparel" at bounding box center [211, 40] width 131 height 12
click at [270, 112] on button "Add Exemption" at bounding box center [281, 113] width 44 height 13
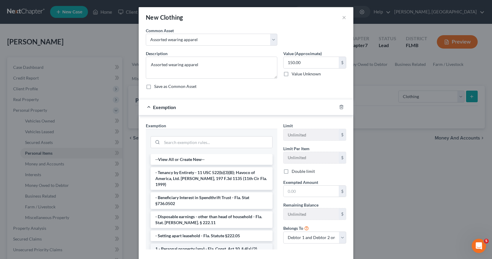
click at [182, 243] on li "1 - Personal property (any) - Fla. Const. Art.10, § 4(a) (2)" at bounding box center [211, 248] width 122 height 11
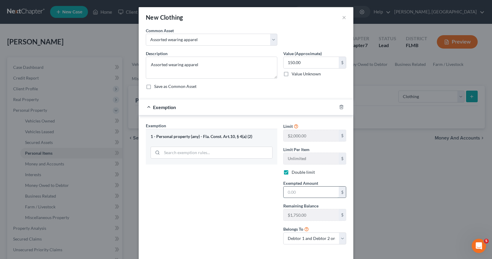
click at [285, 191] on input "text" at bounding box center [310, 191] width 55 height 11
click at [248, 219] on div "Exemption Set must be selected for CA. Exemption * 1 - Personal property (any) …" at bounding box center [211, 185] width 137 height 127
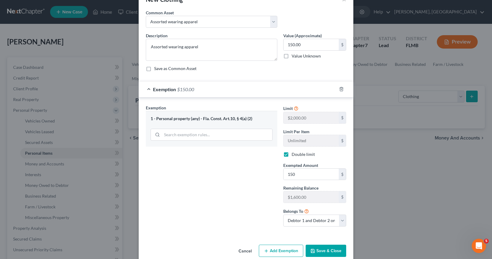
scroll to position [28, 0]
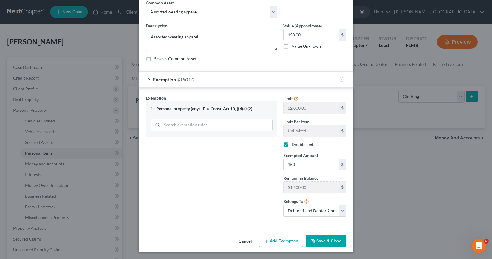
click at [331, 240] on button "Save & Close" at bounding box center [325, 241] width 41 height 13
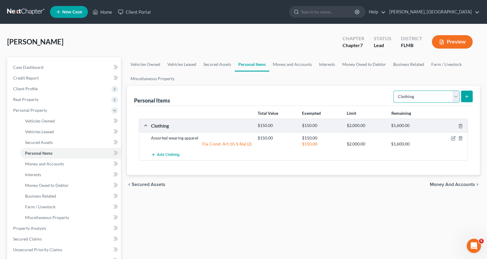
click at [454, 96] on select "Select Item Type Clothing Collectibles Of Value Electronics Firearms Household …" at bounding box center [427, 97] width 66 height 12
click at [394, 91] on select "Select Item Type Clothing Collectibles Of Value Electronics Firearms Household …" at bounding box center [427, 97] width 66 height 12
click at [465, 96] on icon "submit" at bounding box center [466, 96] width 5 height 5
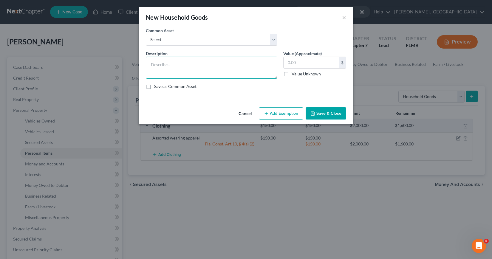
click at [150, 66] on textarea at bounding box center [211, 68] width 131 height 22
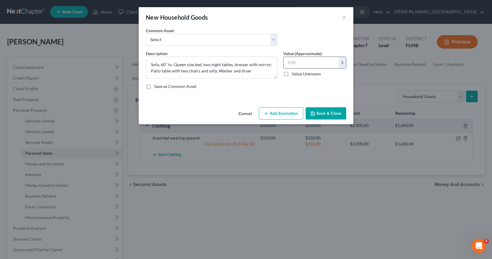
click at [287, 62] on input "text" at bounding box center [310, 62] width 55 height 11
click at [280, 112] on button "Add Exemption" at bounding box center [281, 113] width 44 height 13
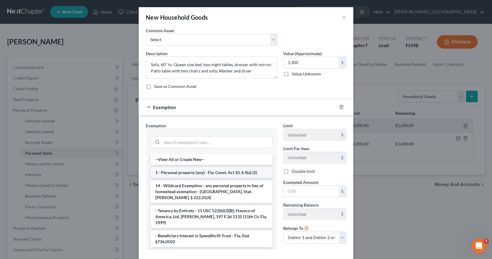
click at [206, 173] on li "1 - Personal property (any) - Fla. Const. Art.10, § 4(a) (2)" at bounding box center [211, 172] width 122 height 11
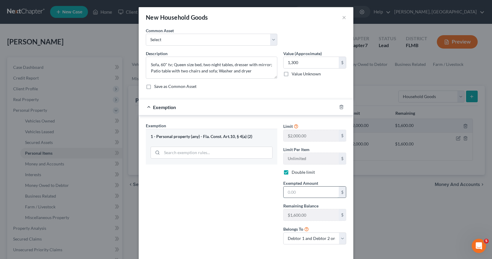
click at [285, 192] on input "text" at bounding box center [310, 191] width 55 height 11
click at [243, 215] on div "Exemption Set must be selected for CA. Exemption * 1 - Personal property (any) …" at bounding box center [211, 185] width 137 height 127
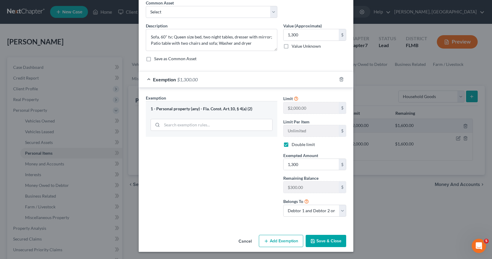
click at [325, 242] on button "Save & Close" at bounding box center [325, 241] width 41 height 13
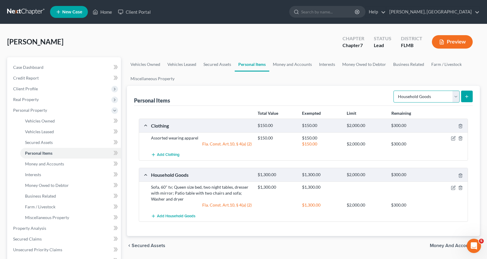
click at [454, 97] on select "Select Item Type Clothing Collectibles Of Value Electronics Firearms Household …" at bounding box center [427, 97] width 66 height 12
click at [52, 164] on span "Money and Accounts" at bounding box center [44, 163] width 39 height 5
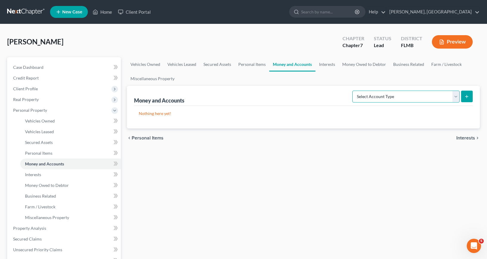
click at [456, 97] on select "Select Account Type Brokerage Cash on Hand Certificates of Deposit Checking Acc…" at bounding box center [405, 97] width 107 height 12
click at [354, 91] on select "Select Account Type Brokerage Cash on Hand Certificates of Deposit Checking Acc…" at bounding box center [405, 97] width 107 height 12
click at [466, 96] on icon "submit" at bounding box center [466, 96] width 5 height 5
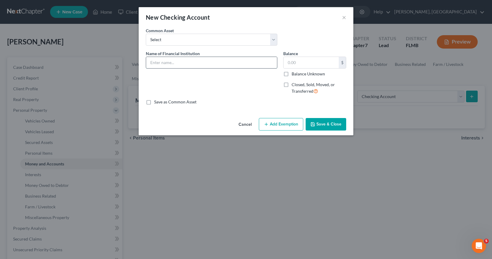
click at [152, 63] on input "text" at bounding box center [211, 62] width 131 height 11
click at [288, 62] on input "text" at bounding box center [310, 62] width 55 height 11
click at [279, 126] on button "Add Exemption" at bounding box center [281, 124] width 44 height 13
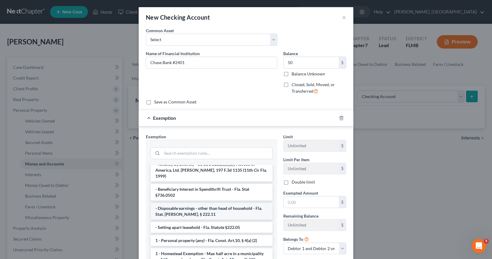
scroll to position [30, 0]
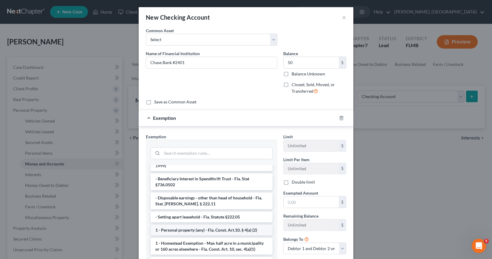
click at [187, 226] on li "1 - Personal property (any) - Fla. Const. Art.10, § 4(a) (2)" at bounding box center [211, 230] width 122 height 11
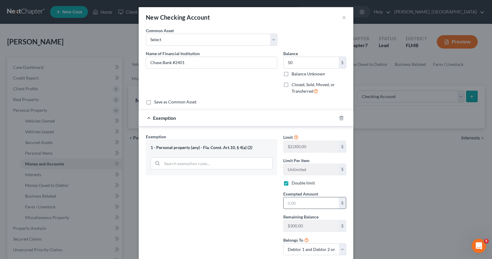
click at [285, 203] on input "text" at bounding box center [310, 202] width 55 height 11
click at [339, 250] on select "Debtor 1 only Debtor 2 only Debtor 1 and Debtor 2 only" at bounding box center [314, 249] width 63 height 12
click at [283, 243] on select "Debtor 1 only Debtor 2 only Debtor 1 and Debtor 2 only" at bounding box center [314, 249] width 63 height 12
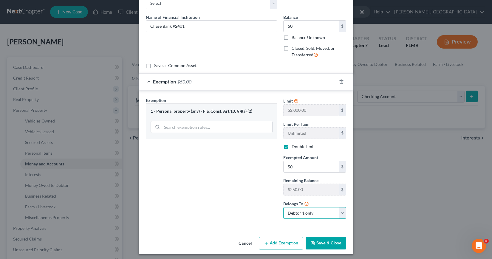
scroll to position [39, 0]
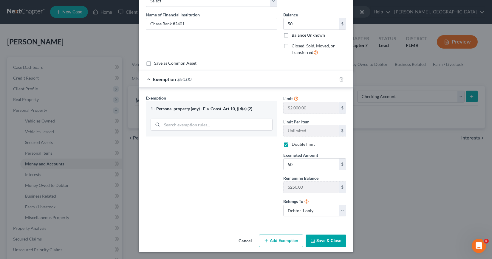
click at [318, 243] on button "Save & Close" at bounding box center [325, 240] width 41 height 13
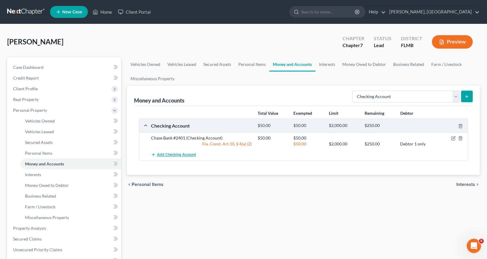
click at [176, 153] on span "Add Checking Account" at bounding box center [176, 155] width 39 height 5
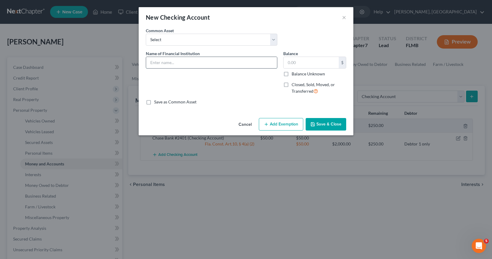
click at [152, 61] on input "text" at bounding box center [211, 62] width 131 height 11
click at [287, 62] on input "text" at bounding box center [310, 62] width 55 height 11
click at [274, 122] on button "Add Exemption" at bounding box center [281, 124] width 44 height 13
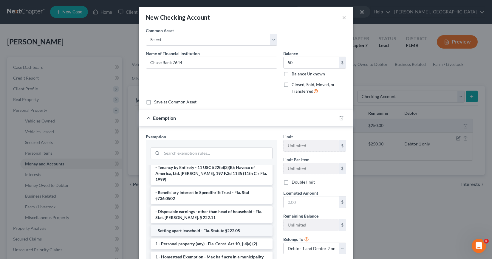
scroll to position [30, 0]
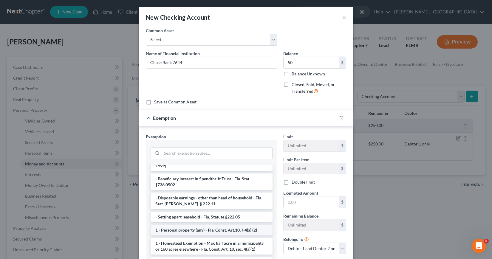
click at [186, 225] on li "1 - Personal property (any) - Fla. Const. Art.10, § 4(a) (2)" at bounding box center [211, 230] width 122 height 11
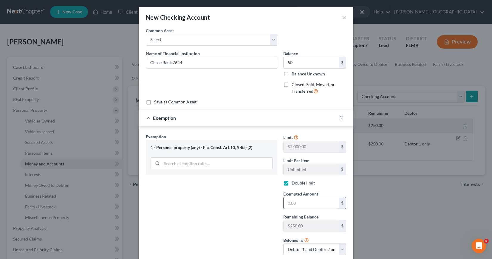
click at [284, 203] on input "text" at bounding box center [310, 202] width 55 height 11
click at [248, 217] on div "Exemption Set must be selected for CA. Exemption * 1 - Personal property (any) …" at bounding box center [211, 196] width 137 height 127
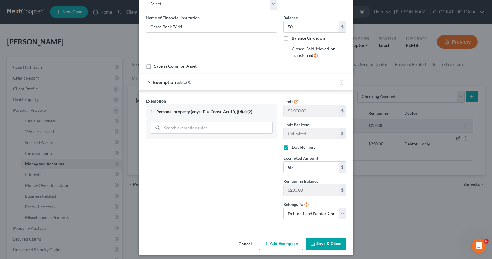
scroll to position [39, 0]
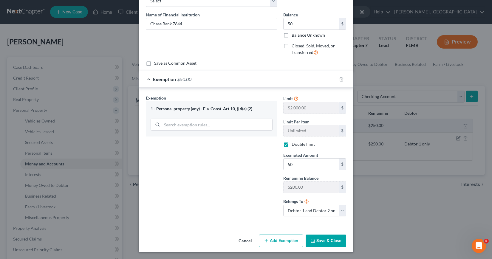
click at [325, 241] on button "Save & Close" at bounding box center [325, 240] width 41 height 13
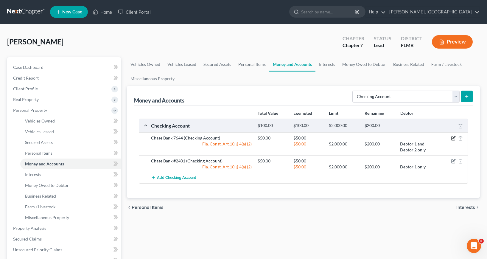
click at [453, 138] on icon "button" at bounding box center [453, 138] width 5 height 5
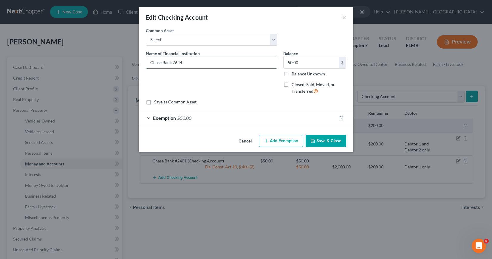
click at [172, 62] on input "Chase Bank 7644" at bounding box center [211, 62] width 131 height 11
click at [330, 141] on button "Save & Close" at bounding box center [325, 141] width 41 height 13
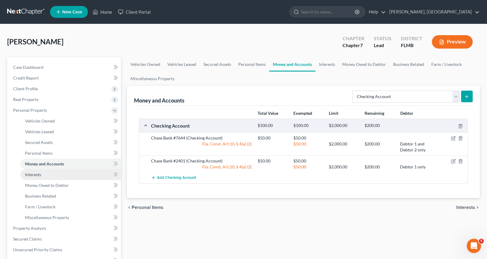
click at [31, 175] on span "Interests" at bounding box center [33, 174] width 16 height 5
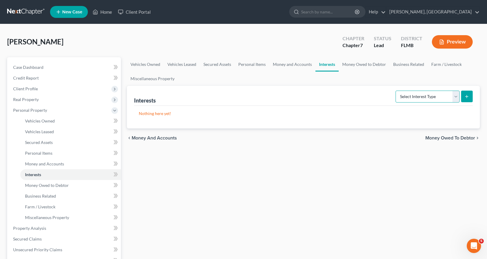
click at [456, 94] on select "Select Interest Type 401K Annuity Bond Education IRA Government Bond Government…" at bounding box center [428, 97] width 64 height 12
click at [396, 91] on select "Select Interest Type 401K Annuity Bond Education IRA Government Bond Government…" at bounding box center [428, 97] width 64 height 12
click at [466, 96] on icon "submit" at bounding box center [466, 96] width 5 height 5
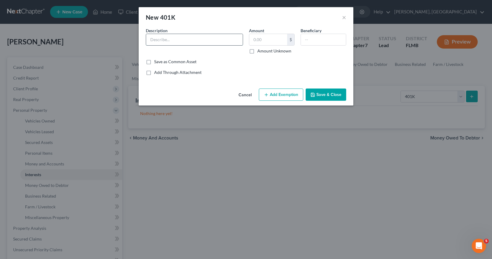
click at [150, 39] on input "text" at bounding box center [194, 39] width 97 height 11
click at [281, 95] on button "Add Exemption" at bounding box center [281, 94] width 44 height 13
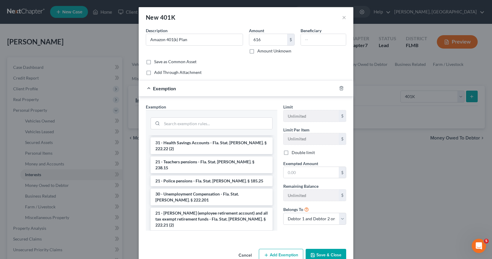
scroll to position [60, 0]
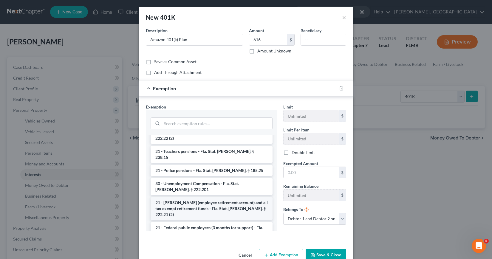
click at [209, 197] on li "21 - [PERSON_NAME] (employee retirement account) and all tax exempt retirement …" at bounding box center [211, 208] width 122 height 23
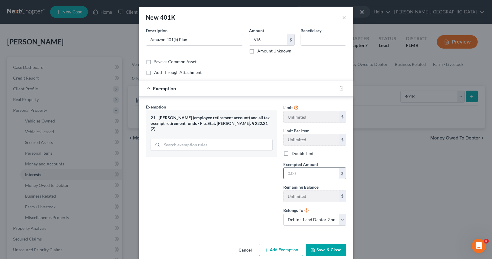
click at [285, 173] on input "text" at bounding box center [310, 173] width 55 height 11
drag, startPoint x: 285, startPoint y: 173, endPoint x: 299, endPoint y: 174, distance: 13.7
click at [299, 174] on input "text" at bounding box center [310, 173] width 55 height 11
click at [321, 251] on button "Save & Close" at bounding box center [325, 250] width 41 height 13
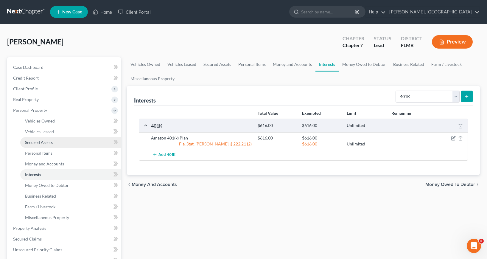
click at [44, 144] on span "Secured Assets" at bounding box center [39, 142] width 28 height 5
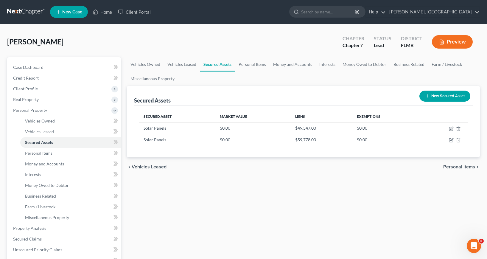
click at [429, 95] on icon "button" at bounding box center [427, 96] width 5 height 5
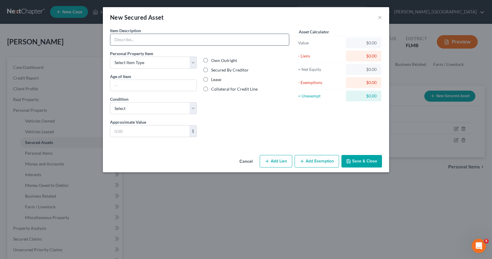
click at [124, 38] on input "text" at bounding box center [199, 39] width 178 height 11
click at [113, 84] on input "text" at bounding box center [153, 85] width 86 height 11
click at [193, 108] on select "Select Excellent Very Good Good Fair Poor" at bounding box center [153, 108] width 87 height 12
click at [110, 102] on select "Select Excellent Very Good Good Fair Poor" at bounding box center [153, 108] width 87 height 12
click at [115, 132] on input "text" at bounding box center [149, 130] width 79 height 11
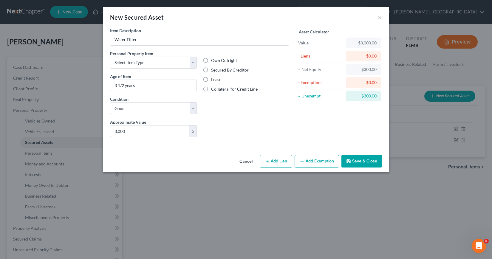
click at [211, 71] on label "Secured By Creditor" at bounding box center [230, 70] width 38 height 6
click at [213, 71] on input "Secured By Creditor" at bounding box center [215, 69] width 4 height 4
click at [276, 162] on button "Add Lien" at bounding box center [275, 161] width 32 height 13
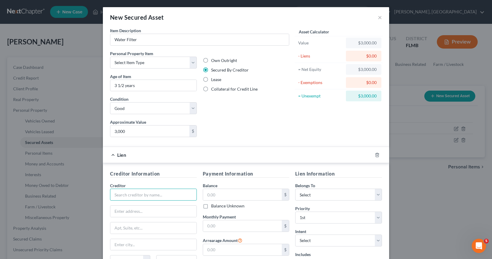
click at [115, 195] on input "text" at bounding box center [153, 195] width 87 height 12
click at [125, 206] on div "Aqua Finance Inc" at bounding box center [146, 205] width 62 height 6
click at [144, 193] on input "Aqua Finance Inc" at bounding box center [153, 195] width 87 height 12
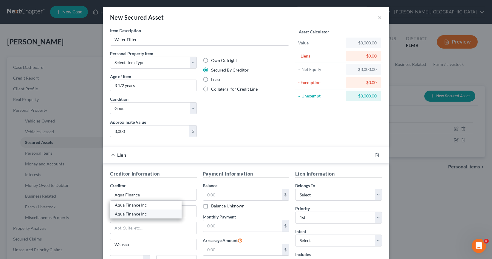
click at [138, 215] on div "Aqua Finance Inc" at bounding box center [146, 214] width 62 height 6
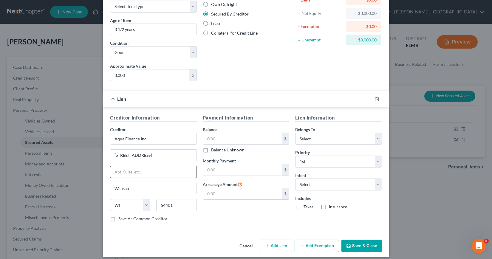
scroll to position [60, 0]
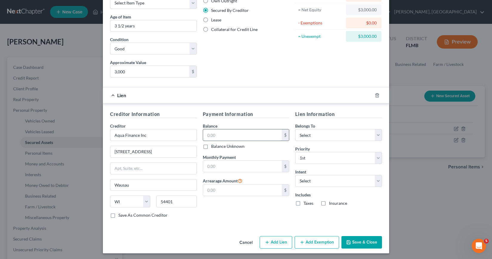
click at [204, 135] on input "text" at bounding box center [242, 134] width 79 height 11
click at [203, 166] on input "text" at bounding box center [242, 166] width 79 height 11
click at [375, 136] on select "Select Debtor 1 Only Debtor 2 Only Debtor 1 And Debtor 2 Only At Least One Of T…" at bounding box center [338, 135] width 87 height 12
click at [295, 129] on select "Select Debtor 1 Only Debtor 2 Only Debtor 1 And Debtor 2 Only At Least One Of T…" at bounding box center [338, 135] width 87 height 12
click at [376, 180] on select "Select Surrender Redeem Reaffirm Avoid Other" at bounding box center [338, 181] width 87 height 12
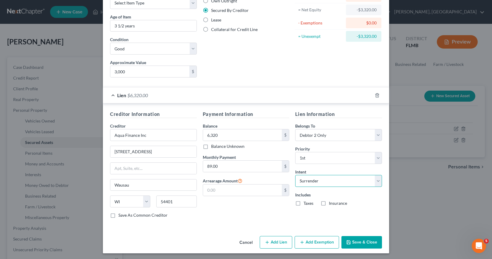
click at [295, 175] on select "Select Surrender Redeem Reaffirm Avoid Other" at bounding box center [338, 181] width 87 height 12
click at [362, 242] on button "Save & Close" at bounding box center [361, 242] width 41 height 13
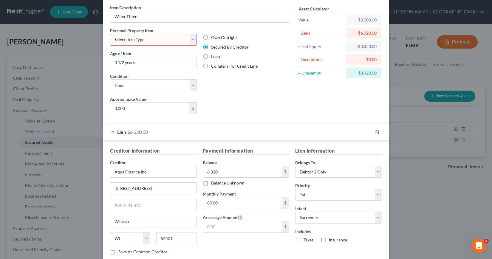
scroll to position [0, 0]
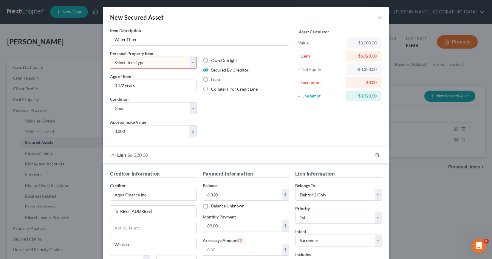
click at [192, 62] on select "Select Item Type Clothing Collectibles Of Value Electronics Firearms Household …" at bounding box center [153, 63] width 87 height 12
click at [110, 57] on select "Select Item Type Clothing Collectibles Of Value Electronics Firearms Household …" at bounding box center [153, 63] width 87 height 12
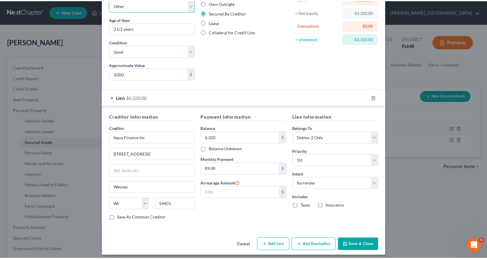
scroll to position [61, 0]
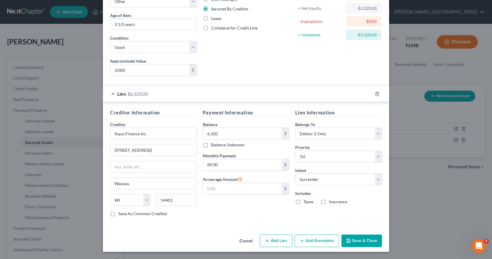
click at [360, 241] on button "Save & Close" at bounding box center [361, 240] width 41 height 13
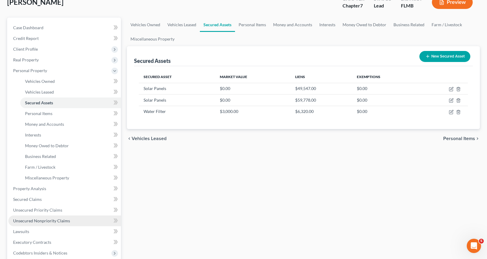
scroll to position [60, 0]
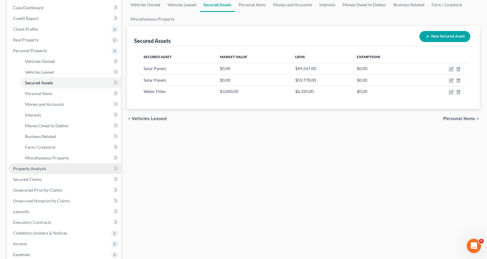
click at [34, 169] on span "Property Analysis" at bounding box center [29, 168] width 33 height 5
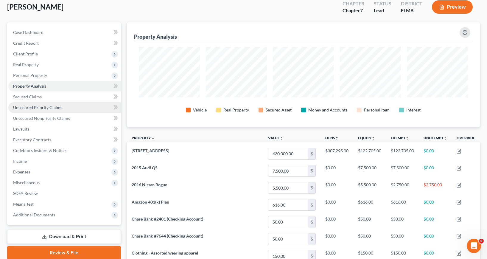
scroll to position [24, 0]
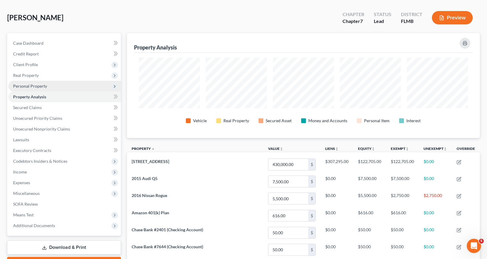
click at [25, 85] on span "Personal Property" at bounding box center [30, 85] width 34 height 5
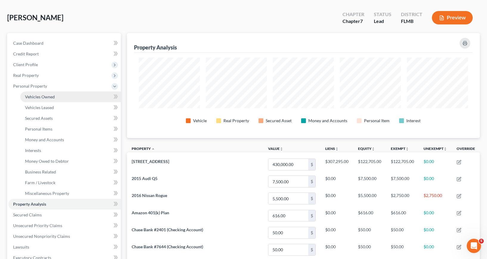
click at [39, 96] on span "Vehicles Owned" at bounding box center [40, 96] width 30 height 5
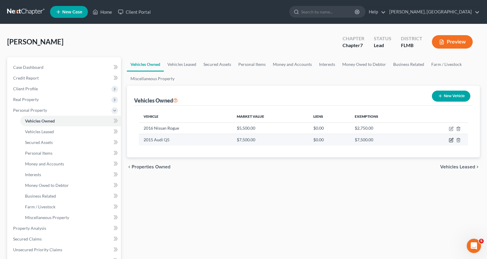
click at [451, 140] on icon "button" at bounding box center [451, 140] width 5 height 5
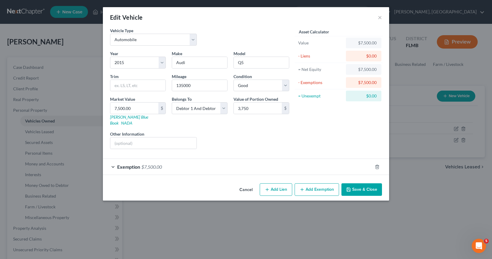
click at [113, 160] on div "Exemption $7,500.00" at bounding box center [237, 167] width 269 height 16
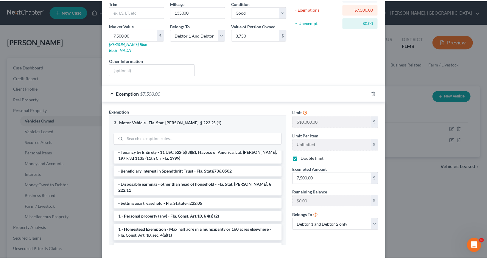
scroll to position [97, 0]
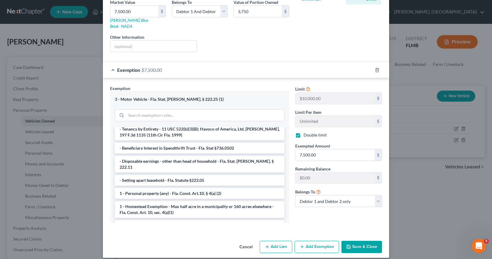
click at [360, 243] on button "Save & Close" at bounding box center [361, 247] width 41 height 13
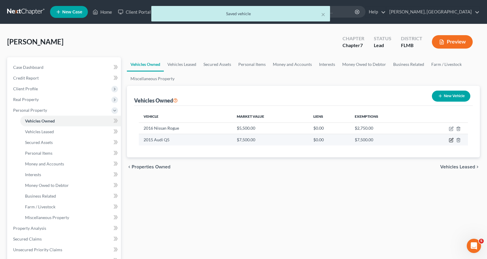
click at [452, 140] on icon "button" at bounding box center [451, 140] width 5 height 5
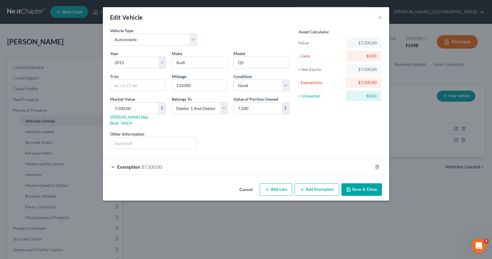
click at [356, 183] on button "Save & Close" at bounding box center [361, 189] width 41 height 13
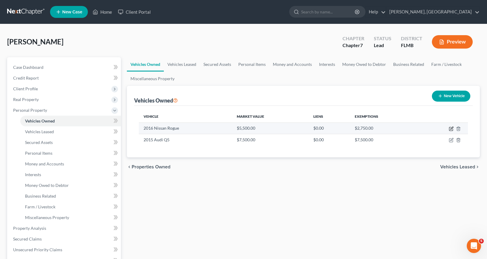
click at [450, 128] on icon "button" at bounding box center [451, 128] width 5 height 5
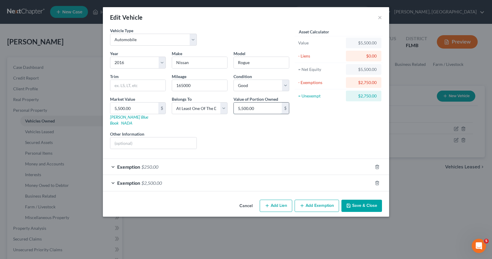
click at [238, 108] on input "5,500.00" at bounding box center [258, 107] width 48 height 11
click at [271, 137] on div "Liens Select" at bounding box center [246, 140] width 93 height 18
click at [357, 201] on button "Save & Close" at bounding box center [361, 206] width 41 height 13
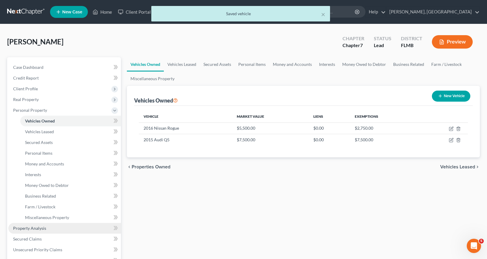
click at [38, 228] on span "Property Analysis" at bounding box center [29, 228] width 33 height 5
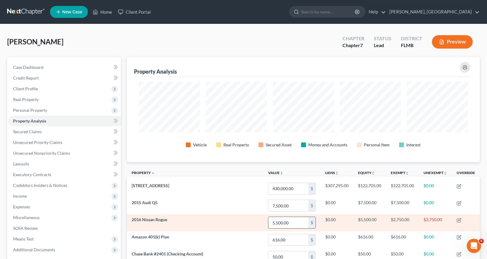
scroll to position [105, 353]
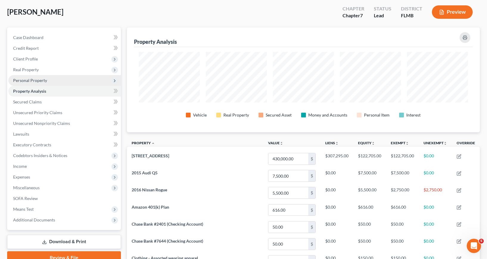
click at [33, 79] on span "Personal Property" at bounding box center [30, 80] width 34 height 5
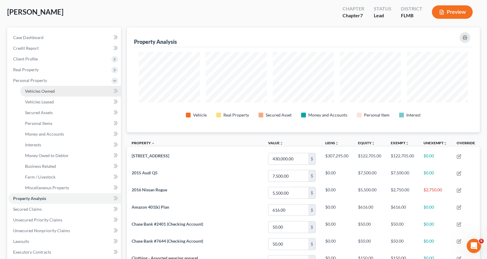
click at [40, 91] on span "Vehicles Owned" at bounding box center [40, 90] width 30 height 5
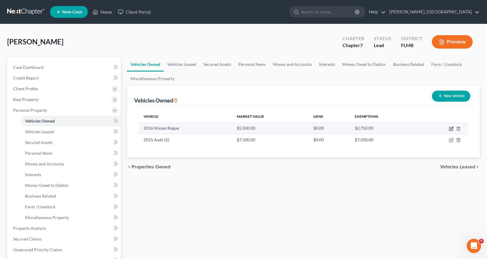
click at [451, 129] on icon "button" at bounding box center [451, 128] width 5 height 5
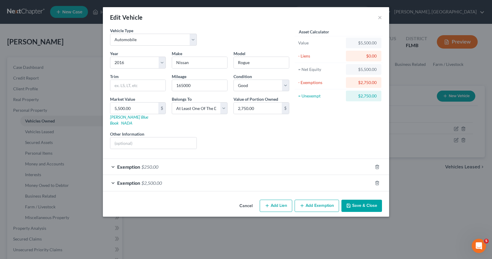
click at [113, 177] on div "Exemption $2,500.00" at bounding box center [237, 183] width 269 height 16
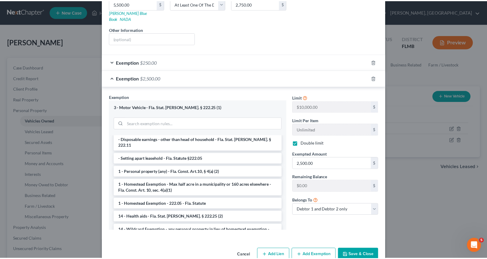
scroll to position [113, 0]
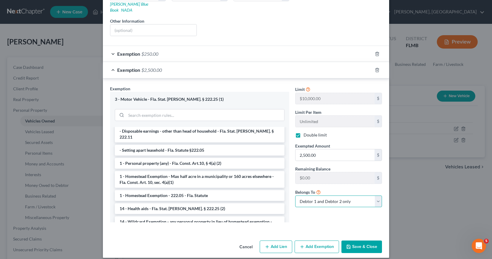
click at [376, 195] on select "Debtor 1 only Debtor 2 only Debtor 1 and Debtor 2 only" at bounding box center [338, 201] width 87 height 12
click at [295, 195] on select "Debtor 1 only Debtor 2 only Debtor 1 and Debtor 2 only" at bounding box center [338, 201] width 87 height 12
click at [358, 240] on button "Save & Close" at bounding box center [361, 246] width 41 height 13
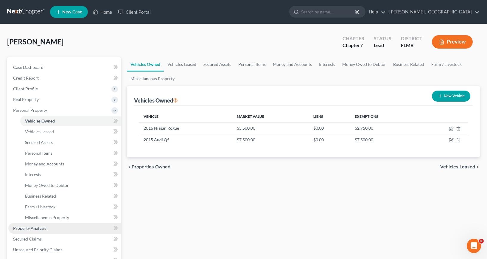
click at [36, 227] on span "Property Analysis" at bounding box center [29, 228] width 33 height 5
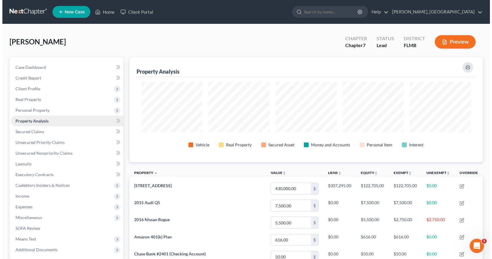
scroll to position [105, 353]
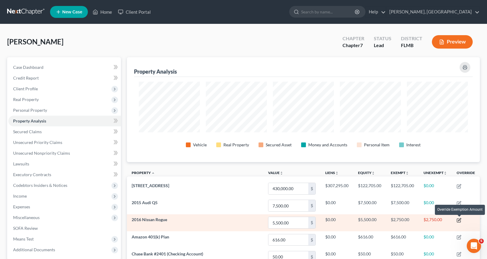
click at [460, 220] on icon "button" at bounding box center [459, 220] width 5 height 5
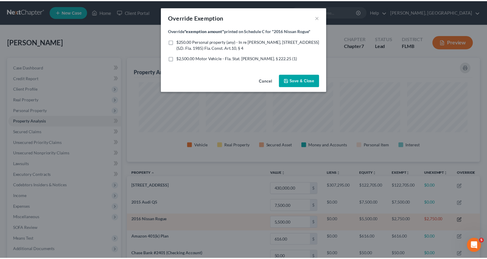
scroll to position [105, 356]
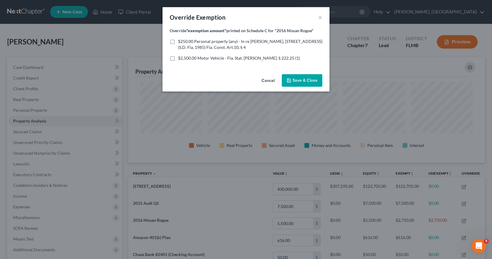
click at [297, 82] on span "Save & Close" at bounding box center [304, 80] width 25 height 5
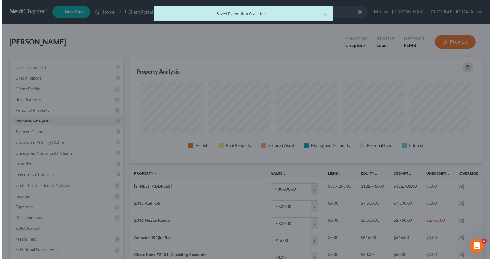
scroll to position [297817, 297569]
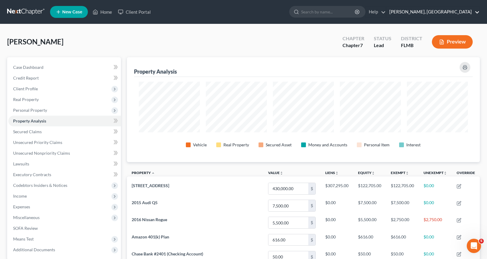
click at [477, 12] on link "[PERSON_NAME], [GEOGRAPHIC_DATA]" at bounding box center [432, 12] width 93 height 11
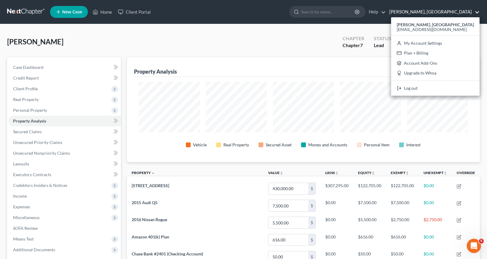
click at [475, 14] on link "[PERSON_NAME], [GEOGRAPHIC_DATA]" at bounding box center [432, 12] width 93 height 11
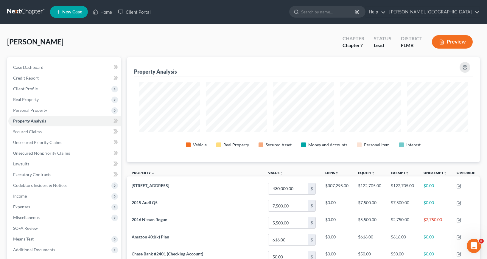
click at [455, 40] on button "Preview" at bounding box center [452, 41] width 41 height 13
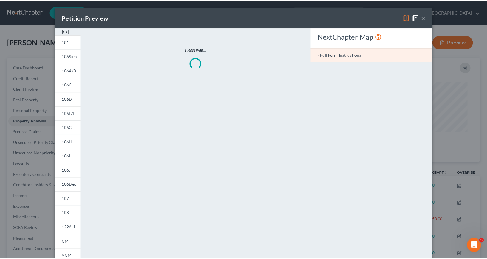
scroll to position [105, 356]
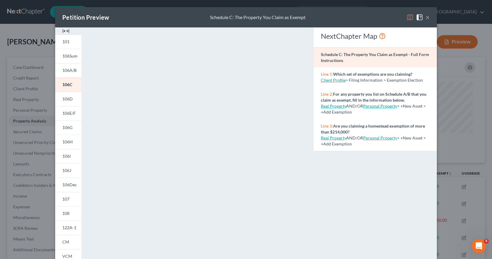
click at [425, 18] on button "×" at bounding box center [427, 17] width 4 height 7
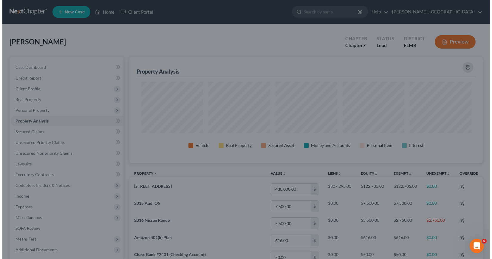
scroll to position [297817, 297569]
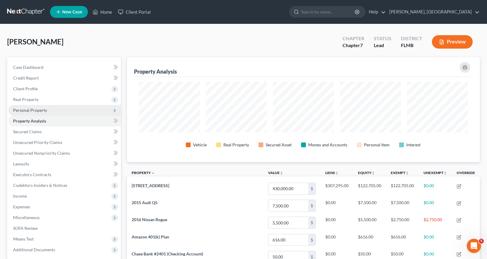
click at [26, 109] on span "Personal Property" at bounding box center [30, 110] width 34 height 5
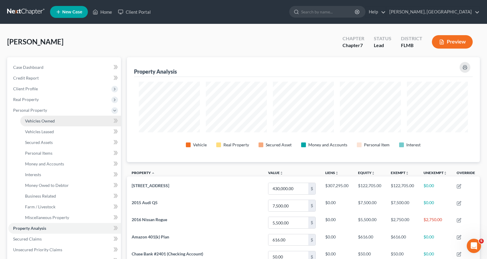
click at [40, 120] on span "Vehicles Owned" at bounding box center [40, 120] width 30 height 5
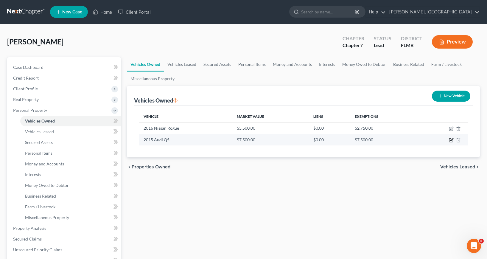
click at [451, 140] on icon "button" at bounding box center [451, 140] width 5 height 5
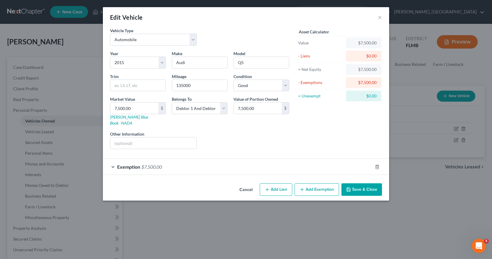
click at [113, 162] on div "Exemption $7,500.00" at bounding box center [237, 167] width 269 height 16
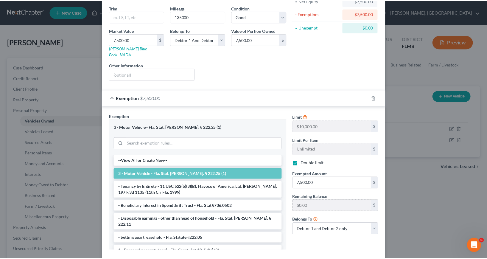
scroll to position [89, 0]
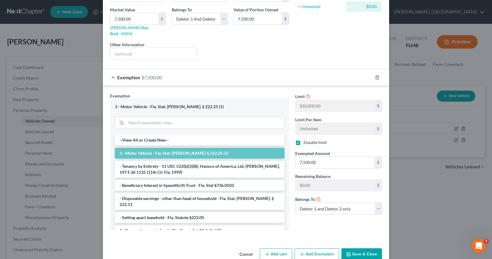
click at [354, 248] on button "Save & Close" at bounding box center [361, 254] width 41 height 13
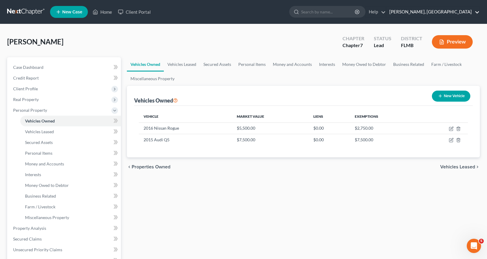
click at [478, 13] on link "[PERSON_NAME], [GEOGRAPHIC_DATA]" at bounding box center [432, 12] width 93 height 11
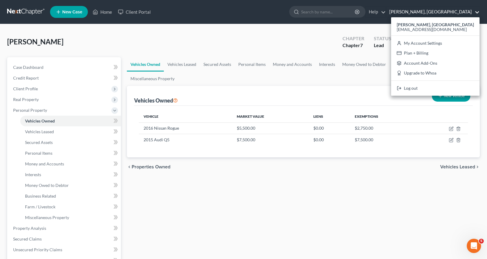
click at [478, 13] on link "[PERSON_NAME], [GEOGRAPHIC_DATA]" at bounding box center [432, 12] width 93 height 11
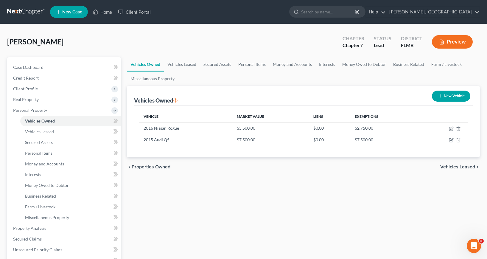
click at [456, 42] on button "Preview" at bounding box center [452, 41] width 41 height 13
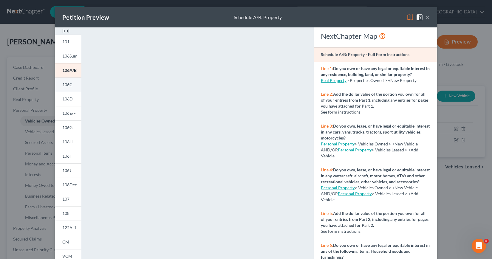
click at [65, 85] on span "106C" at bounding box center [67, 84] width 10 height 5
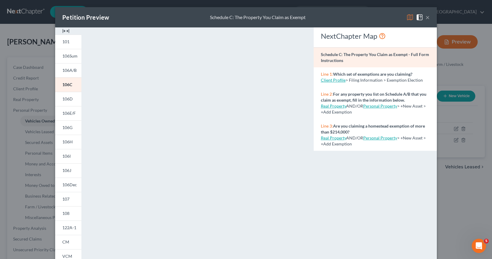
click at [425, 18] on button "×" at bounding box center [427, 17] width 4 height 7
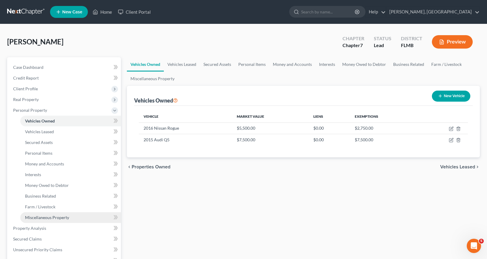
click at [63, 217] on span "Miscellaneous Property" at bounding box center [47, 217] width 44 height 5
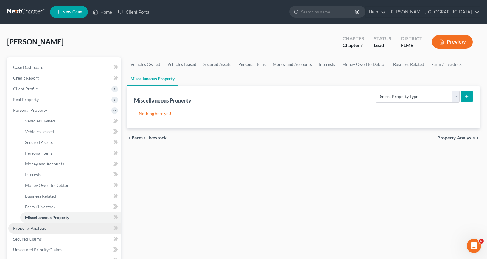
click at [32, 229] on span "Property Analysis" at bounding box center [29, 228] width 33 height 5
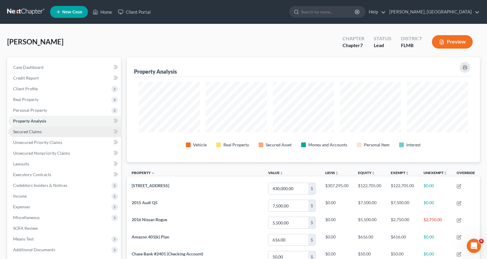
click at [35, 131] on span "Secured Claims" at bounding box center [27, 131] width 29 height 5
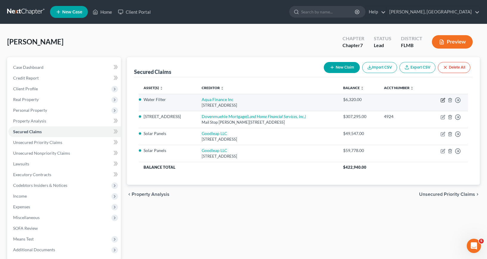
click at [443, 100] on icon "button" at bounding box center [443, 100] width 5 height 5
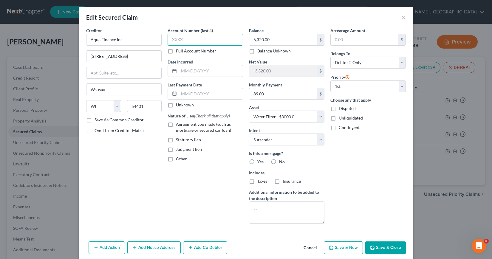
click at [169, 39] on input "text" at bounding box center [204, 40] width 75 height 12
click at [179, 70] on input "text" at bounding box center [211, 70] width 64 height 11
click at [176, 105] on label "Unknown" at bounding box center [185, 105] width 18 height 6
click at [178, 105] on input "Unknown" at bounding box center [180, 104] width 4 height 4
click at [383, 249] on button "Save & Close" at bounding box center [385, 247] width 41 height 13
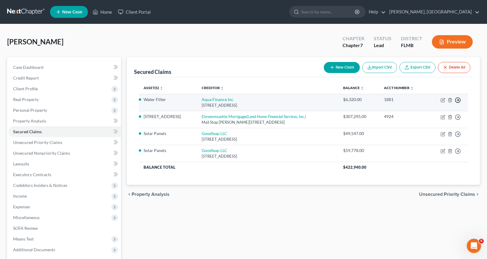
click at [458, 100] on icon "button" at bounding box center [458, 100] width 6 height 6
click at [422, 115] on link "Move to F" at bounding box center [431, 114] width 50 height 10
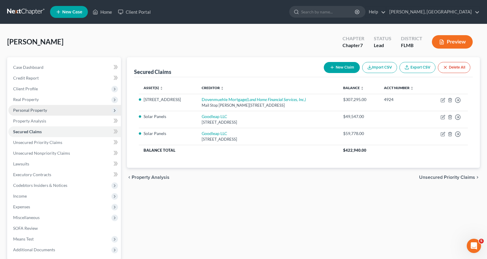
click at [20, 111] on span "Personal Property" at bounding box center [30, 110] width 34 height 5
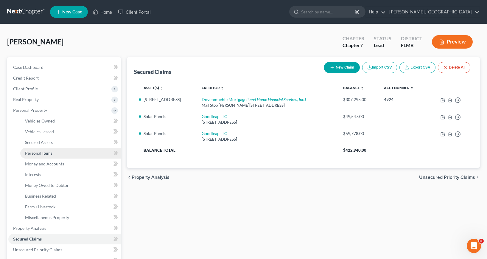
click at [35, 153] on span "Personal Items" at bounding box center [38, 152] width 27 height 5
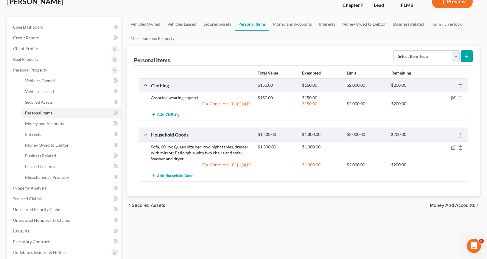
scroll to position [30, 0]
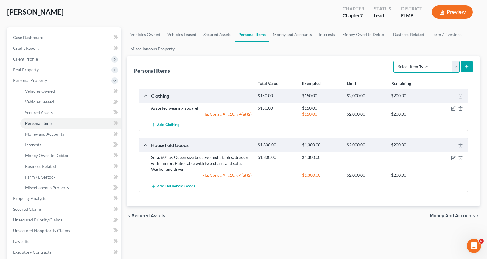
click at [457, 66] on select "Select Item Type Clothing Collectibles Of Value Electronics Firearms Household …" at bounding box center [427, 67] width 66 height 12
click at [367, 223] on div "chevron_left Secured Assets Money and Accounts chevron_right" at bounding box center [303, 215] width 353 height 19
click at [53, 188] on span "Miscellaneous Property" at bounding box center [47, 187] width 44 height 5
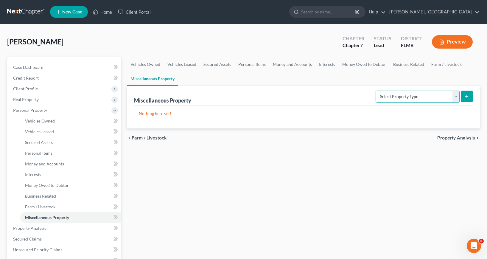
click at [456, 96] on select "Select Property Type Assigned for Creditor Benefit [DATE] Holding for Another N…" at bounding box center [418, 97] width 84 height 12
click at [36, 153] on span "Personal Items" at bounding box center [38, 152] width 27 height 5
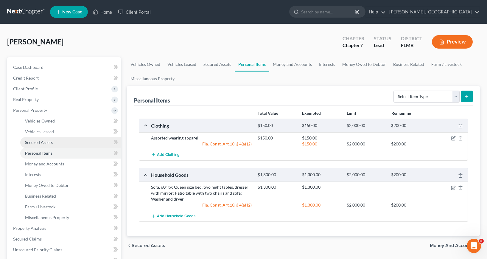
click at [37, 144] on span "Secured Assets" at bounding box center [39, 142] width 28 height 5
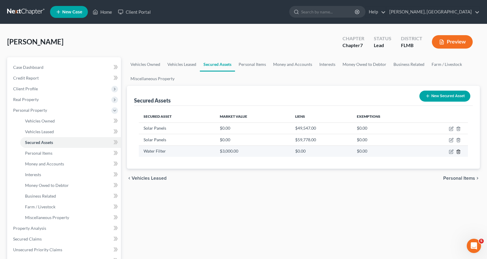
click at [459, 152] on line "button" at bounding box center [459, 151] width 0 height 1
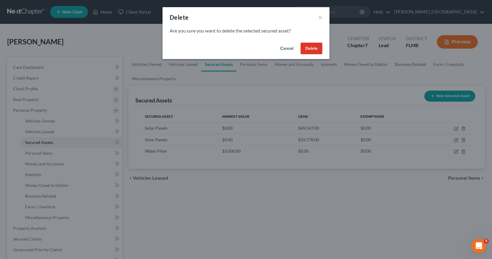
click at [310, 48] on button "Delete" at bounding box center [311, 49] width 22 height 12
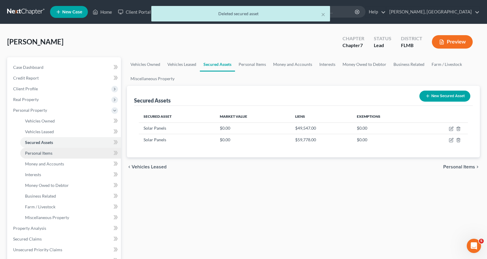
click at [45, 153] on span "Personal Items" at bounding box center [38, 152] width 27 height 5
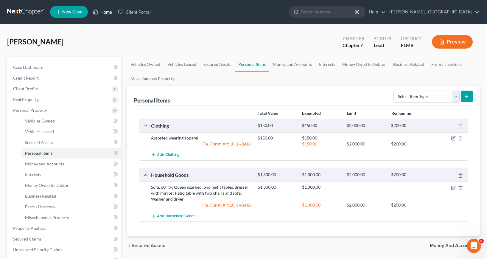
click at [102, 13] on link "Home" at bounding box center [102, 12] width 25 height 11
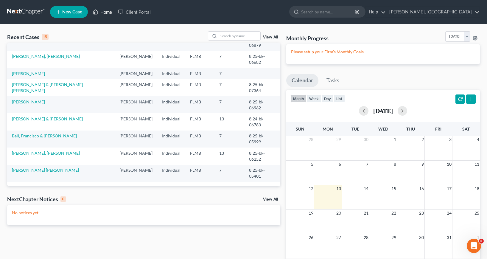
scroll to position [60, 0]
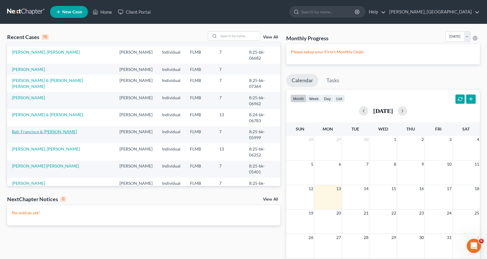
click at [32, 134] on link "Ball, Francisco & [PERSON_NAME]" at bounding box center [44, 131] width 65 height 5
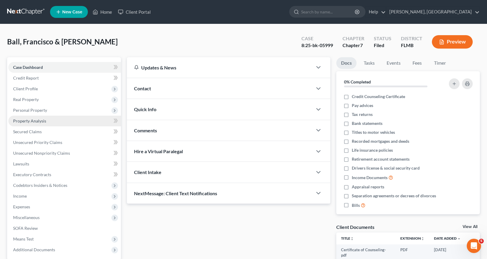
click at [32, 122] on span "Property Analysis" at bounding box center [29, 120] width 33 height 5
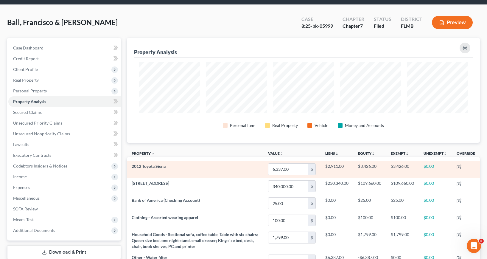
scroll to position [60, 0]
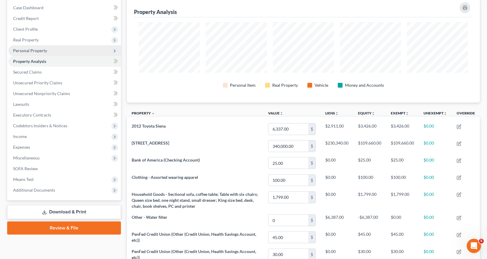
click at [43, 49] on span "Personal Property" at bounding box center [30, 50] width 34 height 5
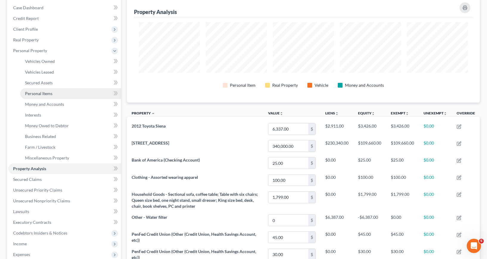
click at [48, 92] on span "Personal Items" at bounding box center [38, 93] width 27 height 5
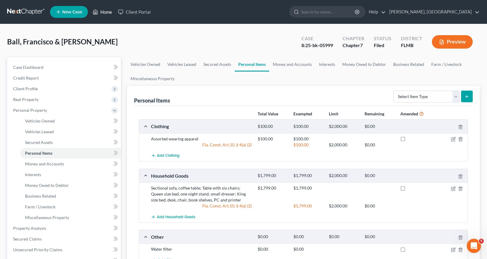
click at [107, 11] on link "Home" at bounding box center [102, 12] width 25 height 11
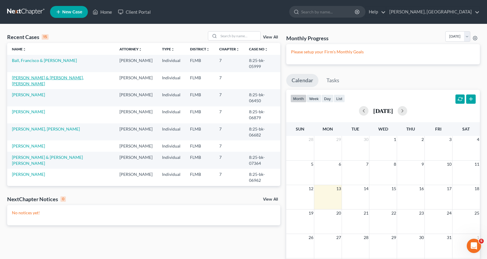
click at [51, 76] on link "[PERSON_NAME] & [PERSON_NAME], [PERSON_NAME]" at bounding box center [48, 80] width 72 height 11
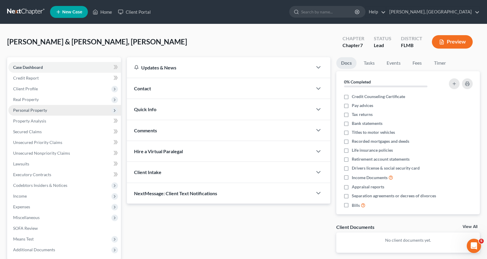
click at [31, 110] on span "Personal Property" at bounding box center [30, 110] width 34 height 5
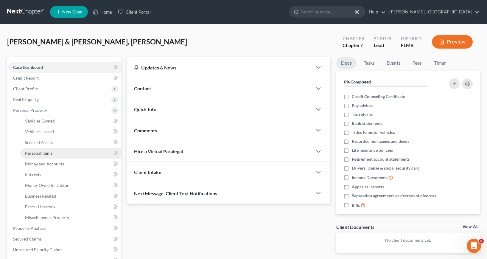
click at [46, 153] on span "Personal Items" at bounding box center [38, 152] width 27 height 5
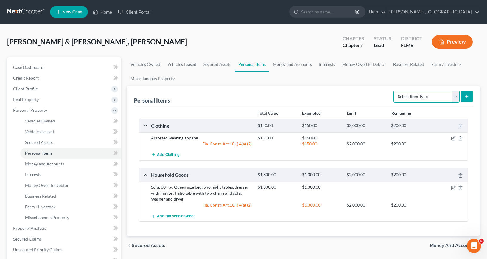
click at [454, 97] on select "Select Item Type Clothing Collectibles Of Value Electronics Firearms Household …" at bounding box center [427, 97] width 66 height 12
click at [394, 91] on select "Select Item Type Clothing Collectibles Of Value Electronics Firearms Household …" at bounding box center [427, 97] width 66 height 12
click at [466, 96] on icon "submit" at bounding box center [466, 96] width 5 height 5
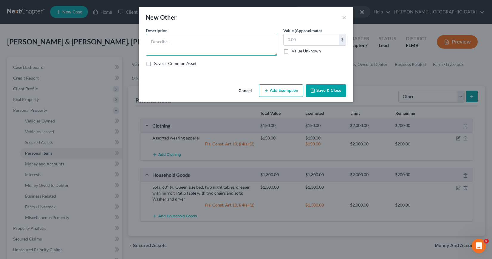
click at [152, 43] on textarea at bounding box center [211, 45] width 131 height 22
click at [291, 51] on label "Value Unknown" at bounding box center [305, 51] width 29 height 6
click at [294, 51] on input "Value Unknown" at bounding box center [296, 50] width 4 height 4
click at [325, 90] on button "Save & Close" at bounding box center [325, 90] width 41 height 13
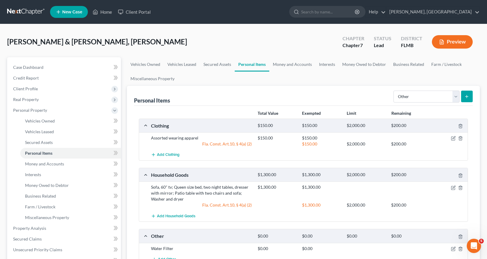
click at [457, 38] on button "Preview" at bounding box center [452, 41] width 41 height 13
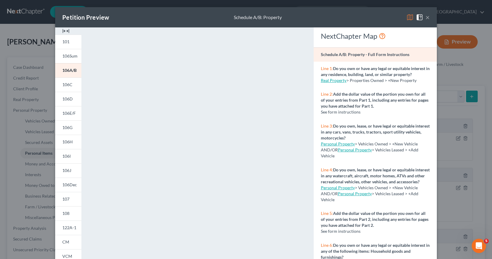
click at [426, 19] on button "×" at bounding box center [427, 17] width 4 height 7
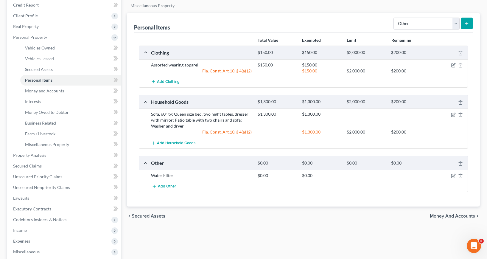
scroll to position [89, 0]
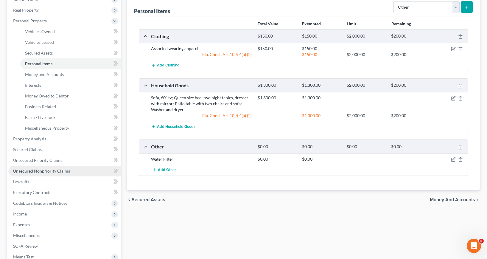
click at [34, 171] on span "Unsecured Nonpriority Claims" at bounding box center [41, 170] width 57 height 5
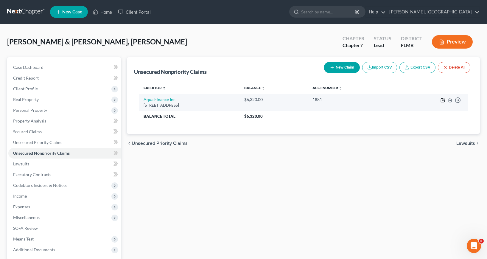
click at [442, 100] on icon "button" at bounding box center [443, 99] width 3 height 3
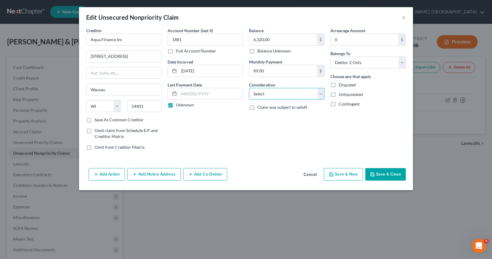
click at [320, 94] on select "Select Cable / Satellite Services Collection Agency Credit Card Debt Debt Couns…" at bounding box center [286, 94] width 75 height 12
click at [249, 88] on select "Select Cable / Satellite Services Collection Agency Credit Card Debt Debt Couns…" at bounding box center [286, 94] width 75 height 12
click at [256, 116] on input "text" at bounding box center [286, 116] width 75 height 11
click at [378, 174] on button "Save & Close" at bounding box center [385, 174] width 41 height 13
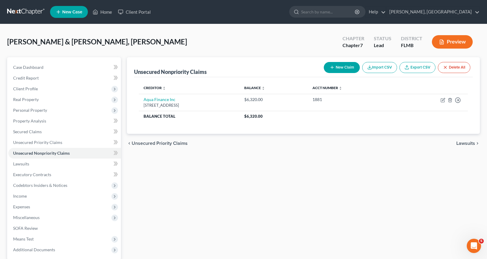
click at [338, 67] on button "New Claim" at bounding box center [342, 67] width 36 height 11
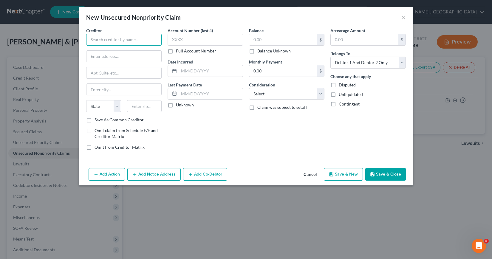
click at [91, 40] on input "text" at bounding box center [123, 40] width 75 height 12
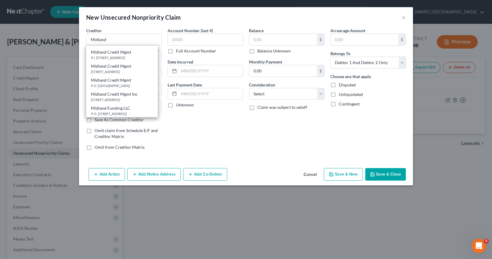
scroll to position [24, 0]
click at [131, 90] on div "[STREET_ADDRESS]" at bounding box center [122, 87] width 62 height 5
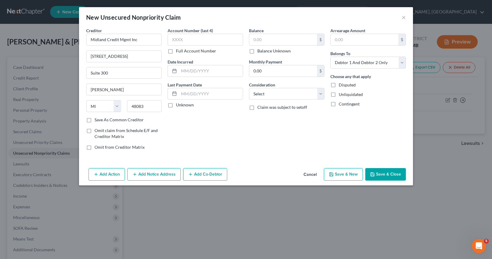
scroll to position [0, 0]
click at [137, 40] on input "Midland Credit Mgmt Inc" at bounding box center [123, 40] width 75 height 12
click at [170, 39] on input "text" at bounding box center [204, 40] width 75 height 12
click at [320, 94] on select "Select Cable / Satellite Services Collection Agency Credit Card Debt Debt Couns…" at bounding box center [286, 94] width 75 height 12
click at [249, 88] on select "Select Cable / Satellite Services Collection Agency Credit Card Debt Debt Couns…" at bounding box center [286, 94] width 75 height 12
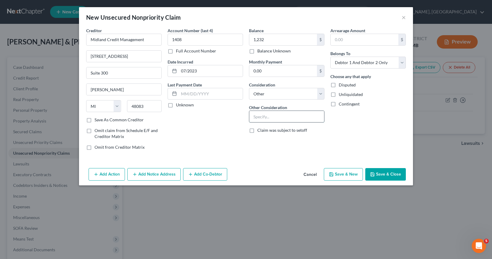
drag, startPoint x: 254, startPoint y: 116, endPoint x: 263, endPoint y: 118, distance: 9.1
click at [254, 116] on input "text" at bounding box center [286, 116] width 75 height 11
click at [400, 63] on select "Select Debtor 1 Only Debtor 2 Only Debtor 1 And Debtor 2 Only At Least One Of T…" at bounding box center [367, 63] width 75 height 12
click at [330, 57] on select "Select Debtor 1 Only Debtor 2 Only Debtor 1 And Debtor 2 Only At Least One Of T…" at bounding box center [367, 63] width 75 height 12
click at [340, 173] on button "Save & New" at bounding box center [343, 174] width 39 height 13
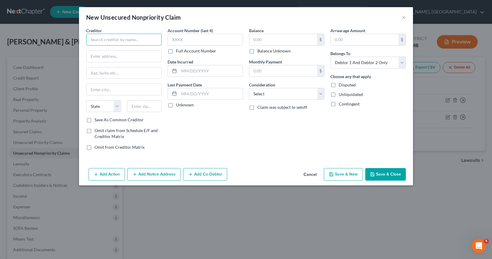
click at [90, 39] on input "text" at bounding box center [123, 40] width 75 height 12
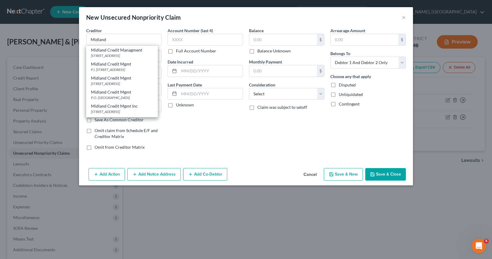
scroll to position [12, 0]
click at [122, 102] on div "[STREET_ADDRESS]" at bounding box center [122, 99] width 62 height 5
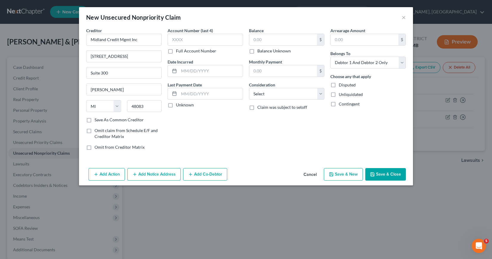
scroll to position [0, 0]
click at [140, 40] on input "Midland Credit Mgmt Inc" at bounding box center [123, 40] width 75 height 12
click at [170, 39] on input "text" at bounding box center [204, 40] width 75 height 12
click at [184, 70] on input "text" at bounding box center [211, 70] width 64 height 11
click at [252, 38] on input "text" at bounding box center [283, 39] width 68 height 11
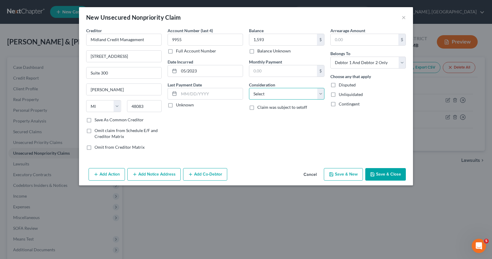
click at [320, 94] on select "Select Cable / Satellite Services Collection Agency Credit Card Debt Debt Couns…" at bounding box center [286, 94] width 75 height 12
click at [249, 88] on select "Select Cable / Satellite Services Collection Agency Credit Card Debt Debt Couns…" at bounding box center [286, 94] width 75 height 12
click at [251, 114] on input "text" at bounding box center [286, 116] width 75 height 11
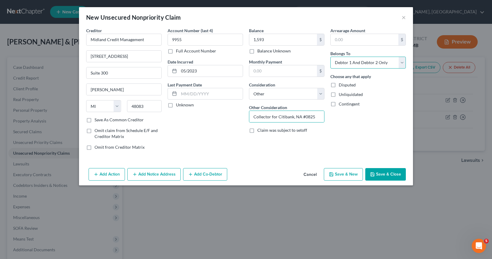
drag, startPoint x: 403, startPoint y: 63, endPoint x: 396, endPoint y: 68, distance: 9.0
click at [403, 63] on select "Select Debtor 1 Only Debtor 2 Only Debtor 1 And Debtor 2 Only At Least One Of T…" at bounding box center [367, 63] width 75 height 12
click at [330, 57] on select "Select Debtor 1 Only Debtor 2 Only Debtor 1 And Debtor 2 Only At Least One Of T…" at bounding box center [367, 63] width 75 height 12
click at [351, 174] on button "Save & New" at bounding box center [343, 174] width 39 height 13
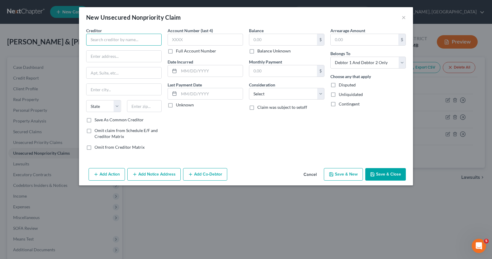
click at [92, 39] on input "text" at bounding box center [123, 40] width 75 height 12
click at [92, 72] on input "text" at bounding box center [123, 72] width 75 height 11
click at [173, 38] on input "text" at bounding box center [204, 40] width 75 height 12
click at [180, 68] on input "text" at bounding box center [211, 70] width 64 height 11
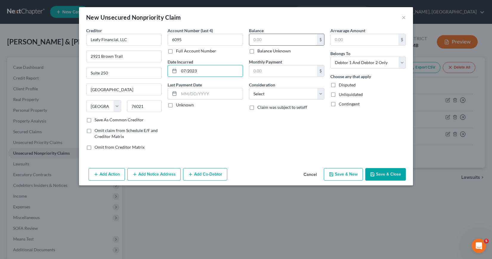
click at [252, 39] on input "text" at bounding box center [283, 39] width 68 height 11
click at [320, 94] on select "Select Cable / Satellite Services Collection Agency Credit Card Debt Debt Couns…" at bounding box center [286, 94] width 75 height 12
click at [249, 88] on select "Select Cable / Satellite Services Collection Agency Credit Card Debt Debt Couns…" at bounding box center [286, 94] width 75 height 12
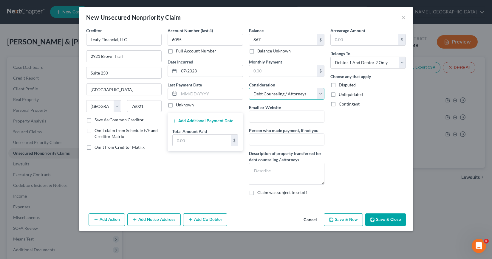
click at [319, 94] on select "Select Cable / Satellite Services Collection Agency Credit Card Debt Debt Couns…" at bounding box center [286, 94] width 75 height 12
click at [249, 88] on select "Select Cable / Satellite Services Collection Agency Credit Card Debt Debt Couns…" at bounding box center [286, 94] width 75 height 12
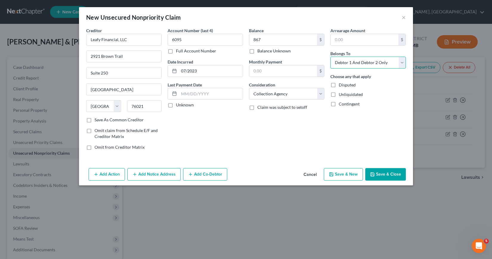
drag, startPoint x: 401, startPoint y: 62, endPoint x: 394, endPoint y: 67, distance: 9.1
click at [401, 62] on select "Select Debtor 1 Only Debtor 2 Only Debtor 1 And Debtor 2 Only At Least One Of T…" at bounding box center [367, 63] width 75 height 12
click at [330, 57] on select "Select Debtor 1 Only Debtor 2 Only Debtor 1 And Debtor 2 Only At Least One Of T…" at bounding box center [367, 63] width 75 height 12
click at [342, 174] on button "Save & New" at bounding box center [343, 174] width 39 height 13
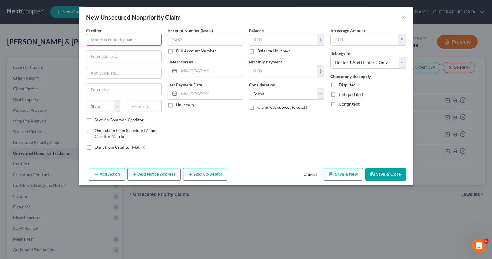
click at [90, 40] on input "text" at bounding box center [123, 40] width 75 height 12
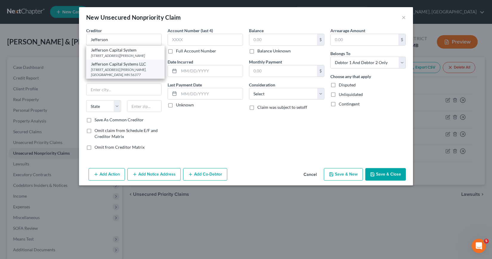
click at [108, 64] on div "Jefferson Capital Systems LLC" at bounding box center [125, 64] width 69 height 6
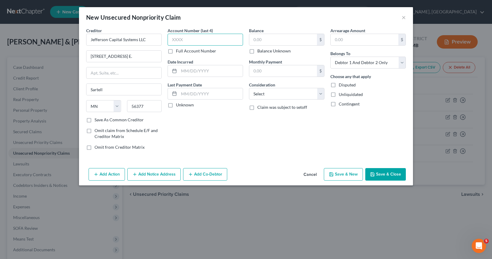
click at [172, 38] on input "text" at bounding box center [204, 40] width 75 height 12
click at [179, 71] on input "text" at bounding box center [211, 70] width 64 height 11
click at [248, 41] on div "Balance $ Balance Unknown Balance Undetermined $ Balance Unknown Monthly Paymen…" at bounding box center [286, 91] width 81 height 128
drag, startPoint x: 255, startPoint y: 38, endPoint x: 277, endPoint y: 38, distance: 21.8
click at [255, 39] on input "text" at bounding box center [283, 39] width 68 height 11
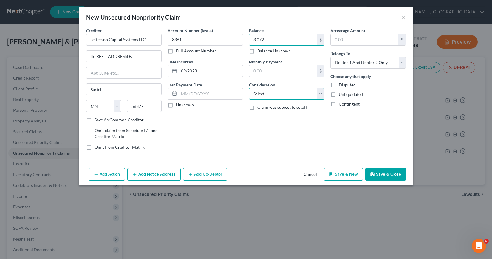
click at [321, 95] on select "Select Cable / Satellite Services Collection Agency Credit Card Debt Debt Couns…" at bounding box center [286, 94] width 75 height 12
click at [249, 88] on select "Select Cable / Satellite Services Collection Agency Credit Card Debt Debt Couns…" at bounding box center [286, 94] width 75 height 12
click at [254, 116] on input "text" at bounding box center [286, 116] width 75 height 11
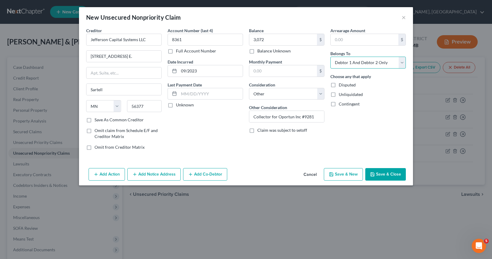
drag, startPoint x: 399, startPoint y: 63, endPoint x: 396, endPoint y: 67, distance: 4.5
click at [399, 63] on select "Select Debtor 1 Only Debtor 2 Only Debtor 1 And Debtor 2 Only At Least One Of T…" at bounding box center [367, 63] width 75 height 12
click at [330, 57] on select "Select Debtor 1 Only Debtor 2 Only Debtor 1 And Debtor 2 Only At Least One Of T…" at bounding box center [367, 63] width 75 height 12
click at [150, 173] on button "Add Notice Address" at bounding box center [153, 174] width 53 height 13
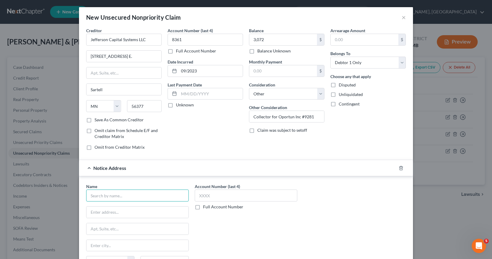
click at [92, 196] on input "text" at bounding box center [137, 195] width 102 height 12
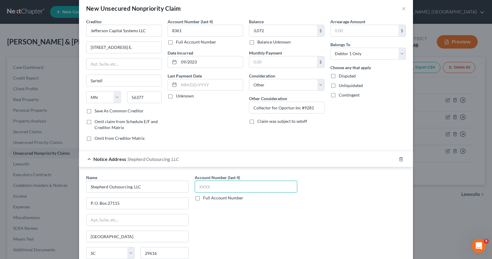
click at [198, 187] on input "text" at bounding box center [246, 187] width 102 height 12
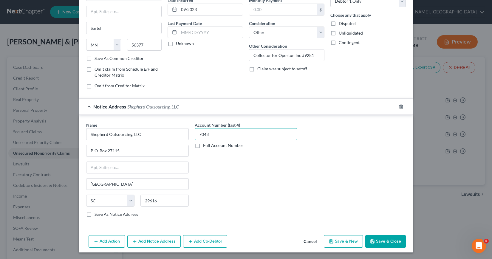
scroll to position [62, 0]
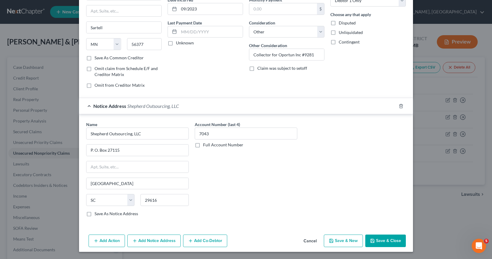
click at [337, 242] on button "Save & New" at bounding box center [343, 240] width 39 height 13
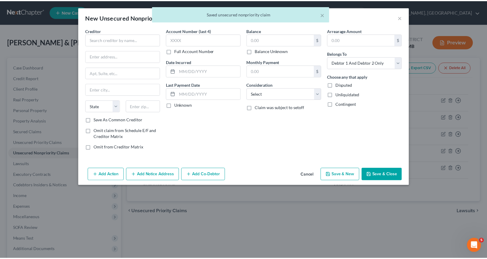
scroll to position [0, 0]
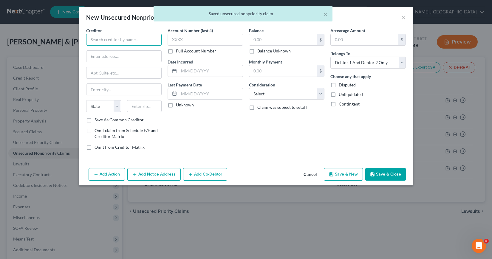
click at [89, 37] on input "text" at bounding box center [123, 40] width 75 height 12
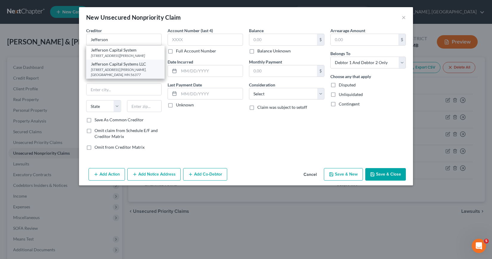
click at [133, 71] on div "[STREET_ADDRESS] [PERSON_NAME], [GEOGRAPHIC_DATA], MN 56377" at bounding box center [125, 72] width 69 height 10
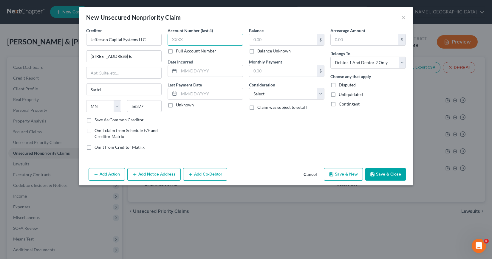
click at [172, 38] on input "text" at bounding box center [204, 40] width 75 height 12
click at [182, 69] on input "text" at bounding box center [211, 70] width 64 height 11
click at [254, 39] on input "text" at bounding box center [283, 39] width 68 height 11
drag, startPoint x: 320, startPoint y: 92, endPoint x: 316, endPoint y: 97, distance: 6.4
click at [319, 92] on select "Select Cable / Satellite Services Collection Agency Credit Card Debt Debt Couns…" at bounding box center [286, 94] width 75 height 12
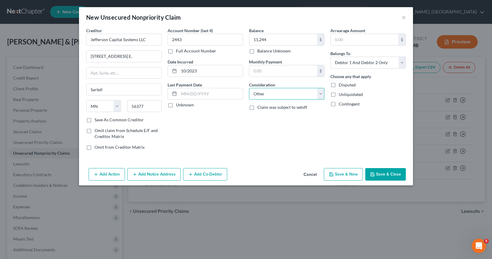
click at [249, 88] on select "Select Cable / Satellite Services Collection Agency Credit Card Debt Debt Couns…" at bounding box center [286, 94] width 75 height 12
click at [254, 116] on input "text" at bounding box center [286, 116] width 75 height 11
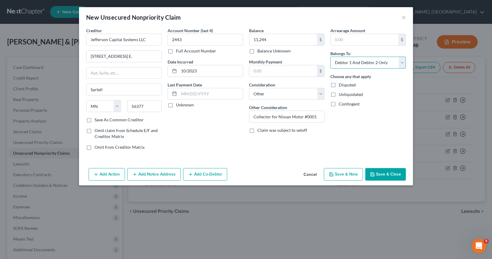
click at [401, 63] on select "Select Debtor 1 Only Debtor 2 Only Debtor 1 And Debtor 2 Only At Least One Of T…" at bounding box center [367, 63] width 75 height 12
click at [330, 57] on select "Select Debtor 1 Only Debtor 2 Only Debtor 1 And Debtor 2 Only At Least One Of T…" at bounding box center [367, 63] width 75 height 12
click at [387, 174] on button "Save & Close" at bounding box center [385, 174] width 41 height 13
